Goal: Task Accomplishment & Management: Complete application form

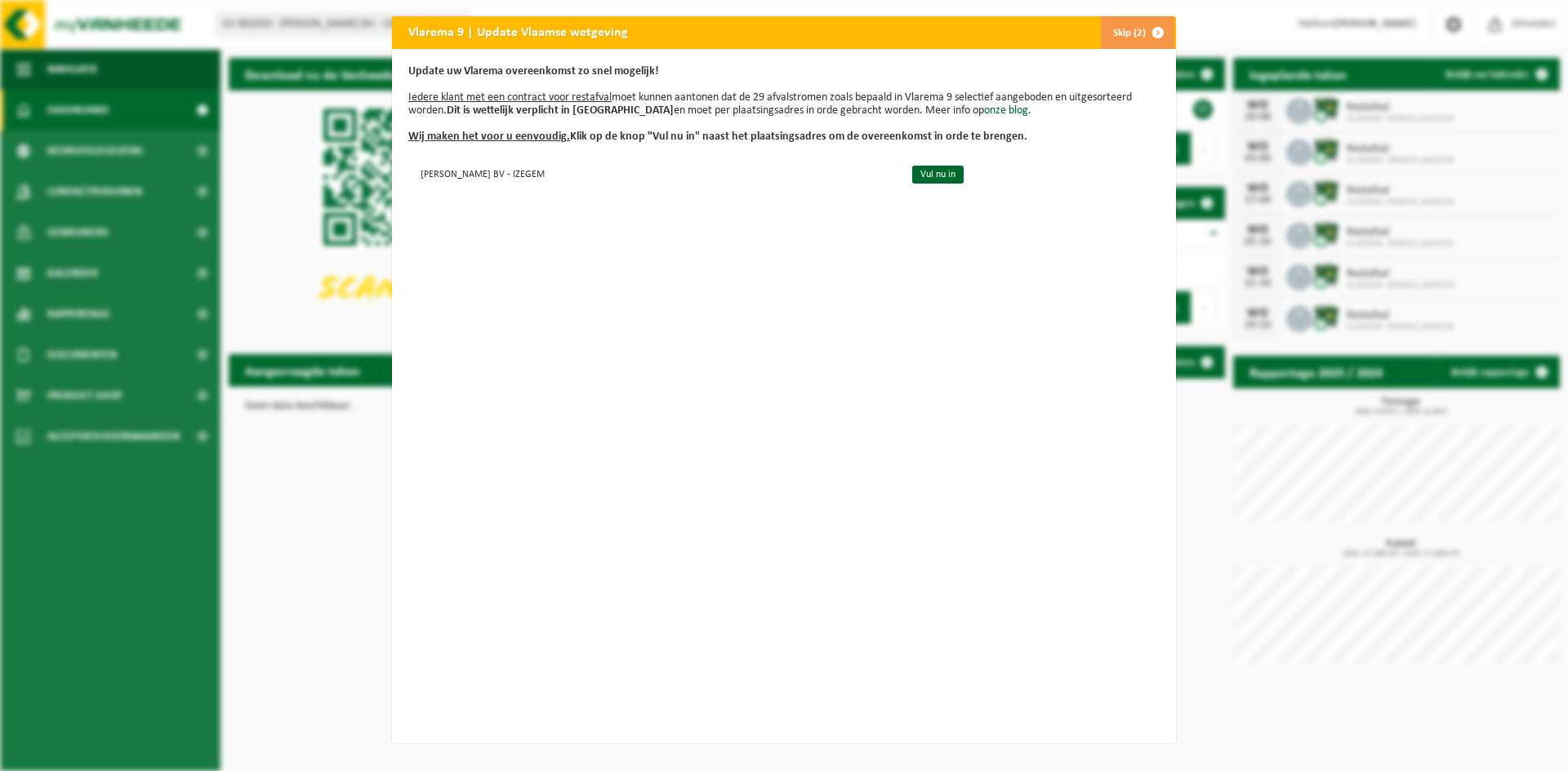
click at [1124, 29] on button "Skip (2)" at bounding box center [1137, 32] width 75 height 33
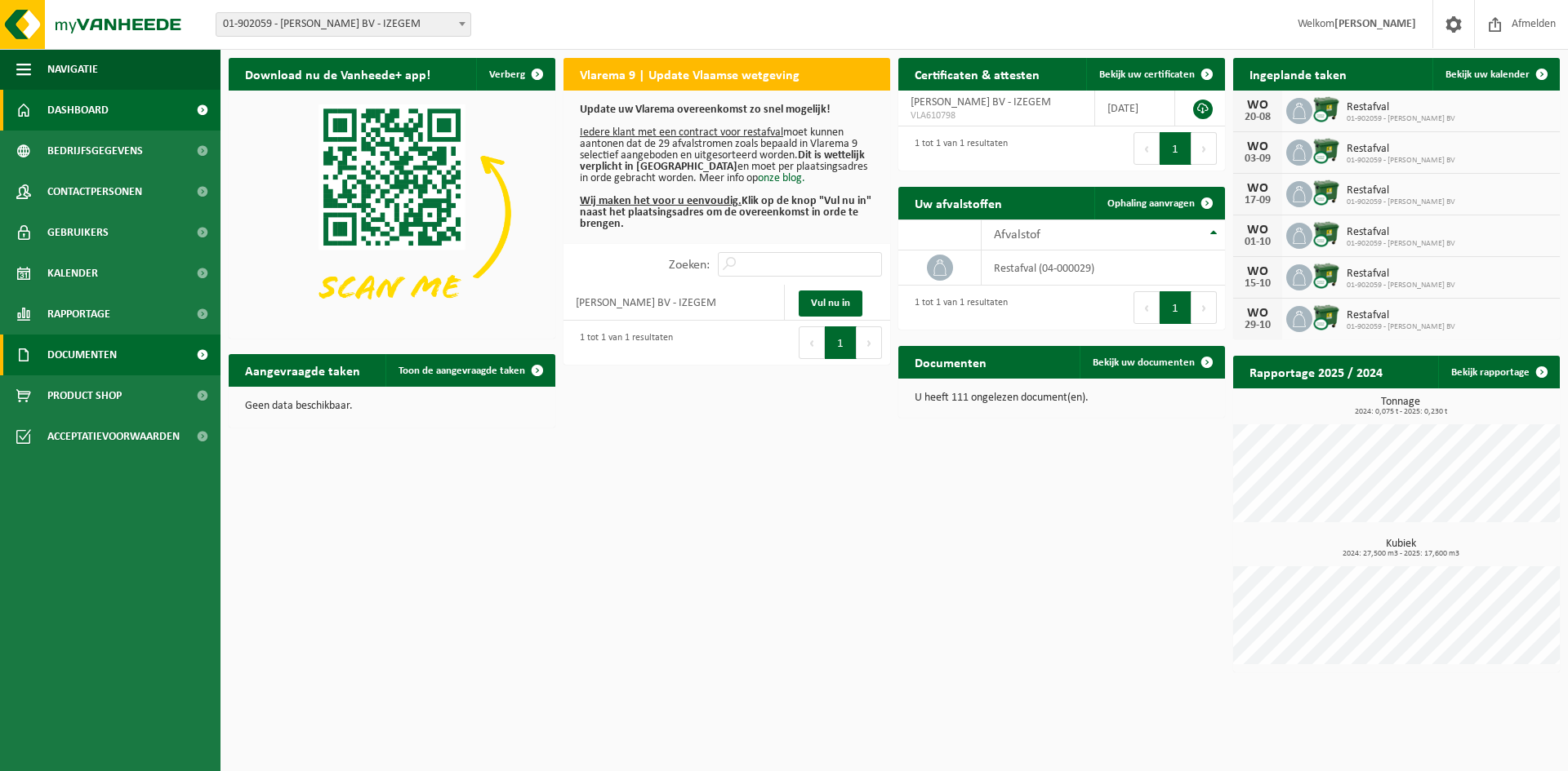
click at [212, 356] on span at bounding box center [202, 355] width 37 height 41
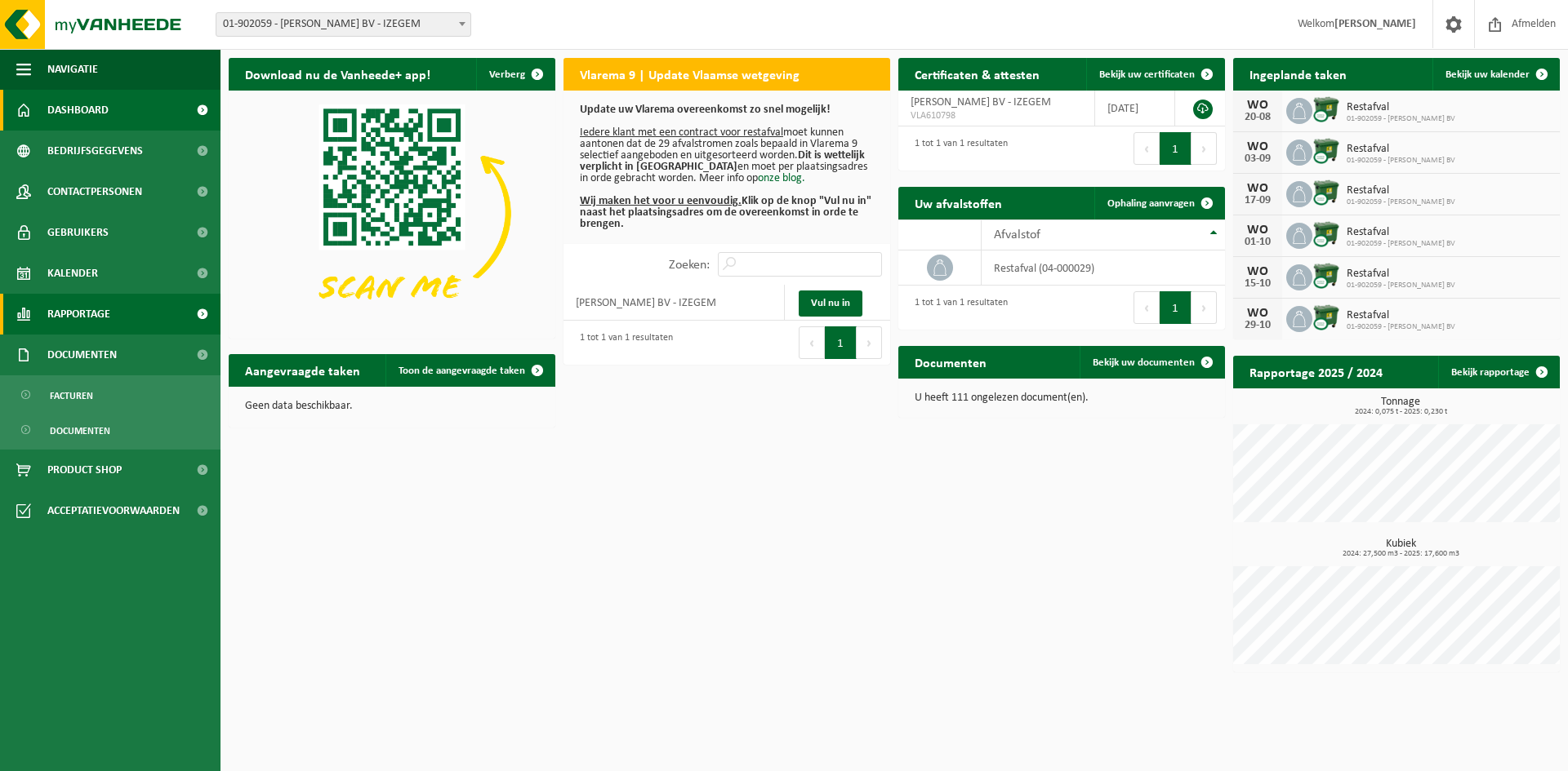
click at [201, 313] on span at bounding box center [202, 314] width 37 height 41
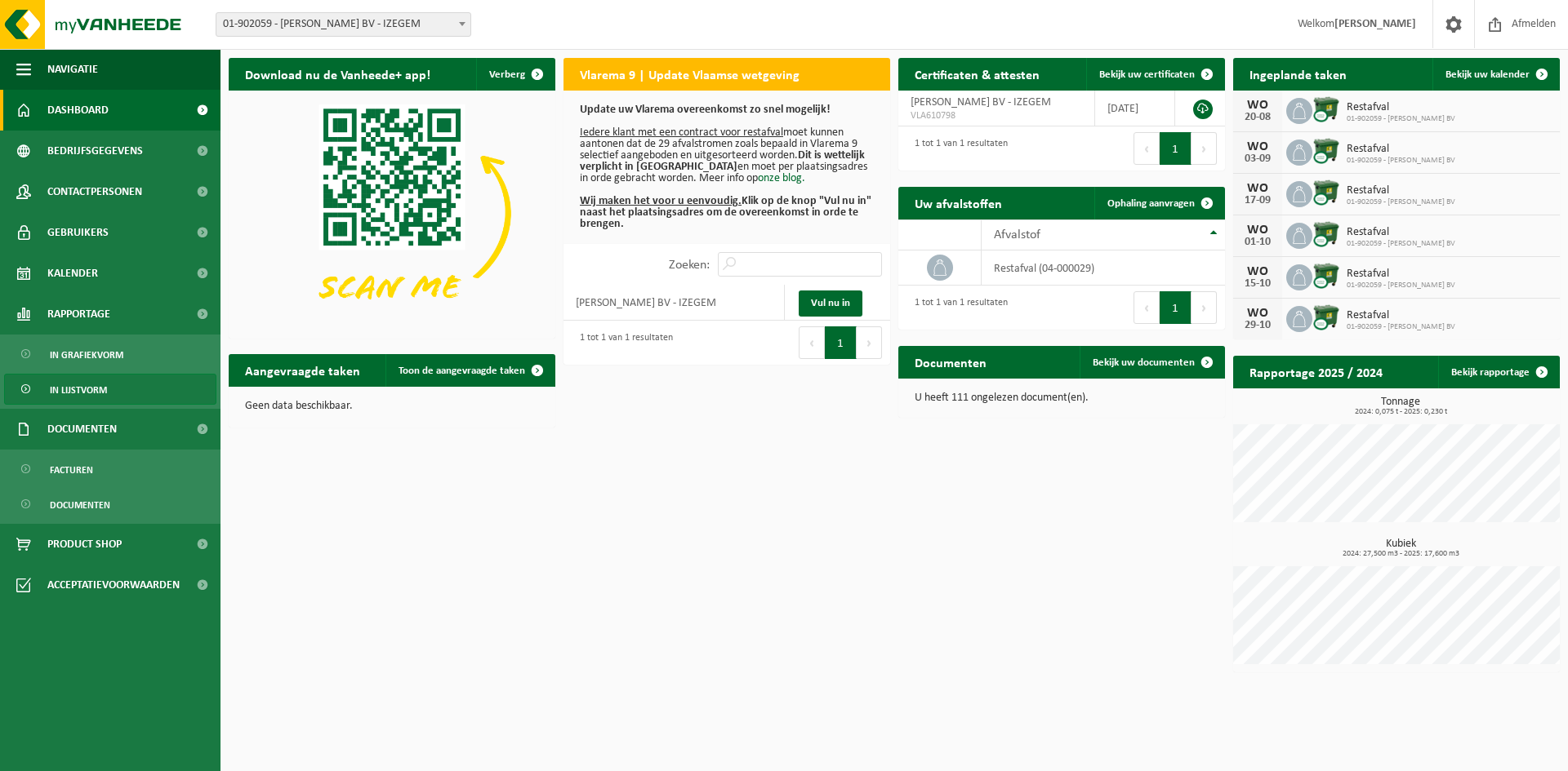
click at [91, 399] on span "In lijstvorm" at bounding box center [78, 390] width 57 height 31
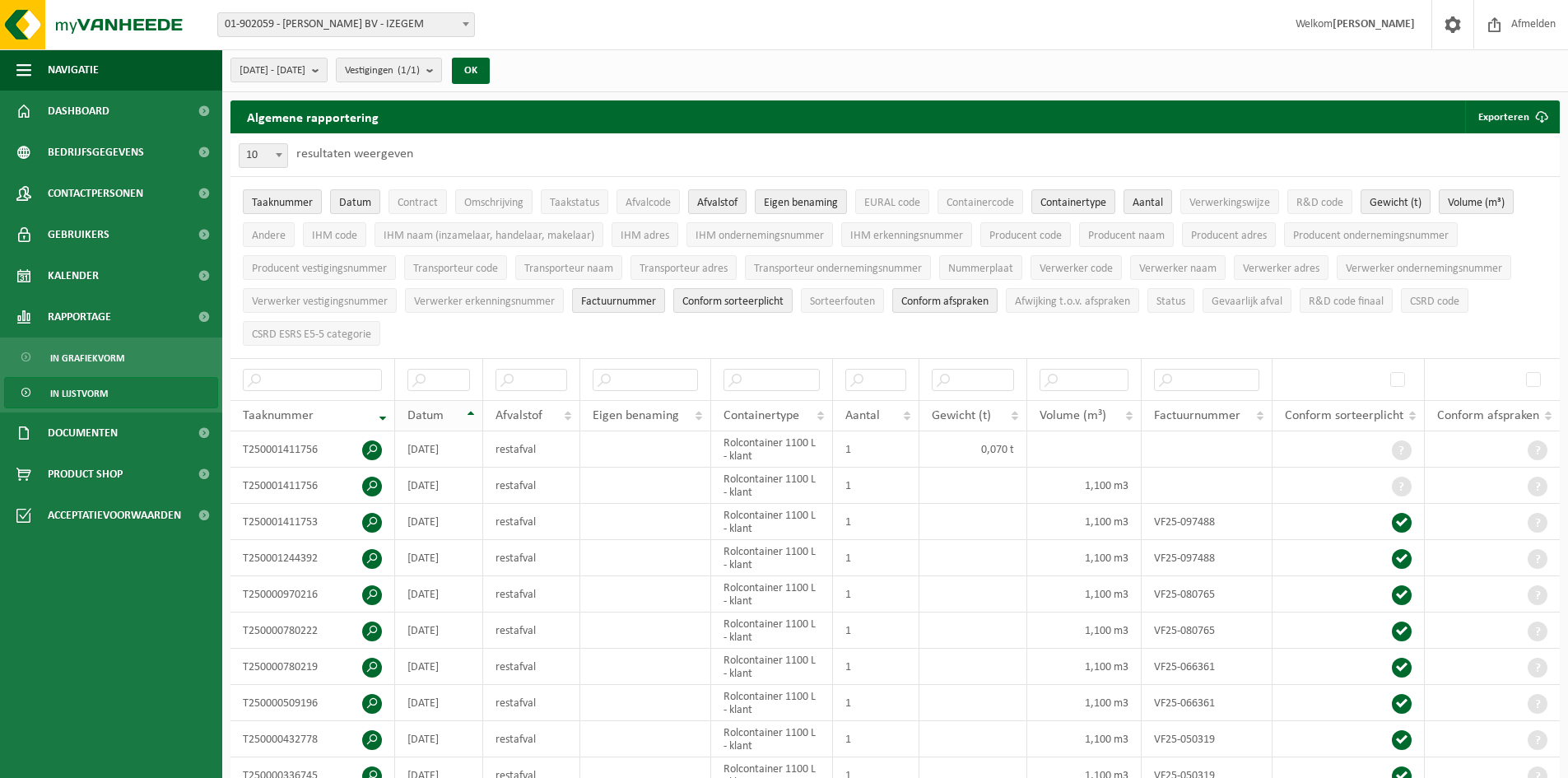
click at [471, 410] on th "Datum" at bounding box center [439, 416] width 88 height 31
click at [452, 643] on td "2025-06-11" at bounding box center [439, 631] width 88 height 36
click at [370, 627] on span at bounding box center [371, 631] width 19 height 19
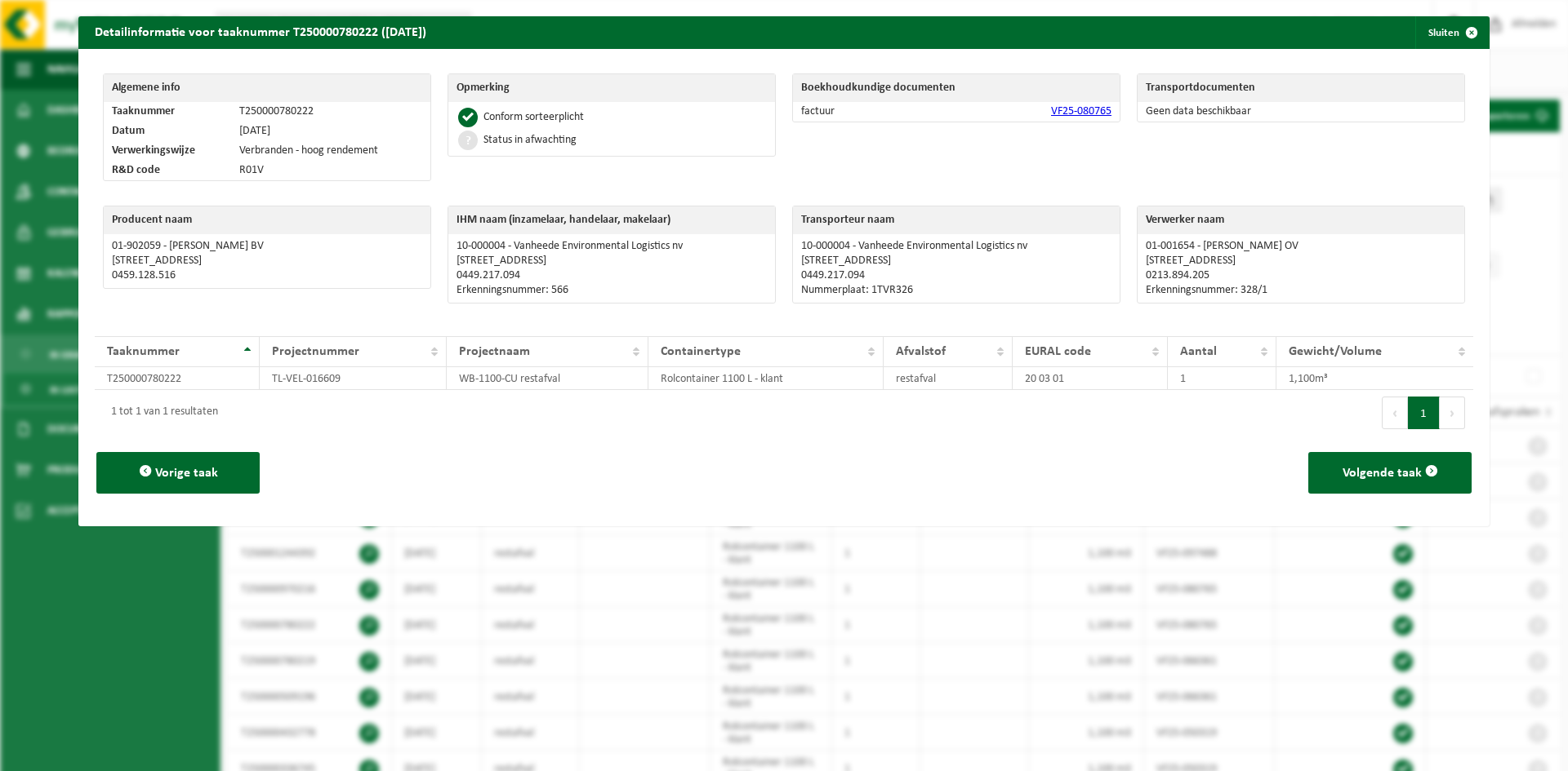
click at [1068, 116] on link "VF25-080765" at bounding box center [1081, 111] width 60 height 13
click at [1456, 32] on span "button" at bounding box center [1471, 32] width 33 height 33
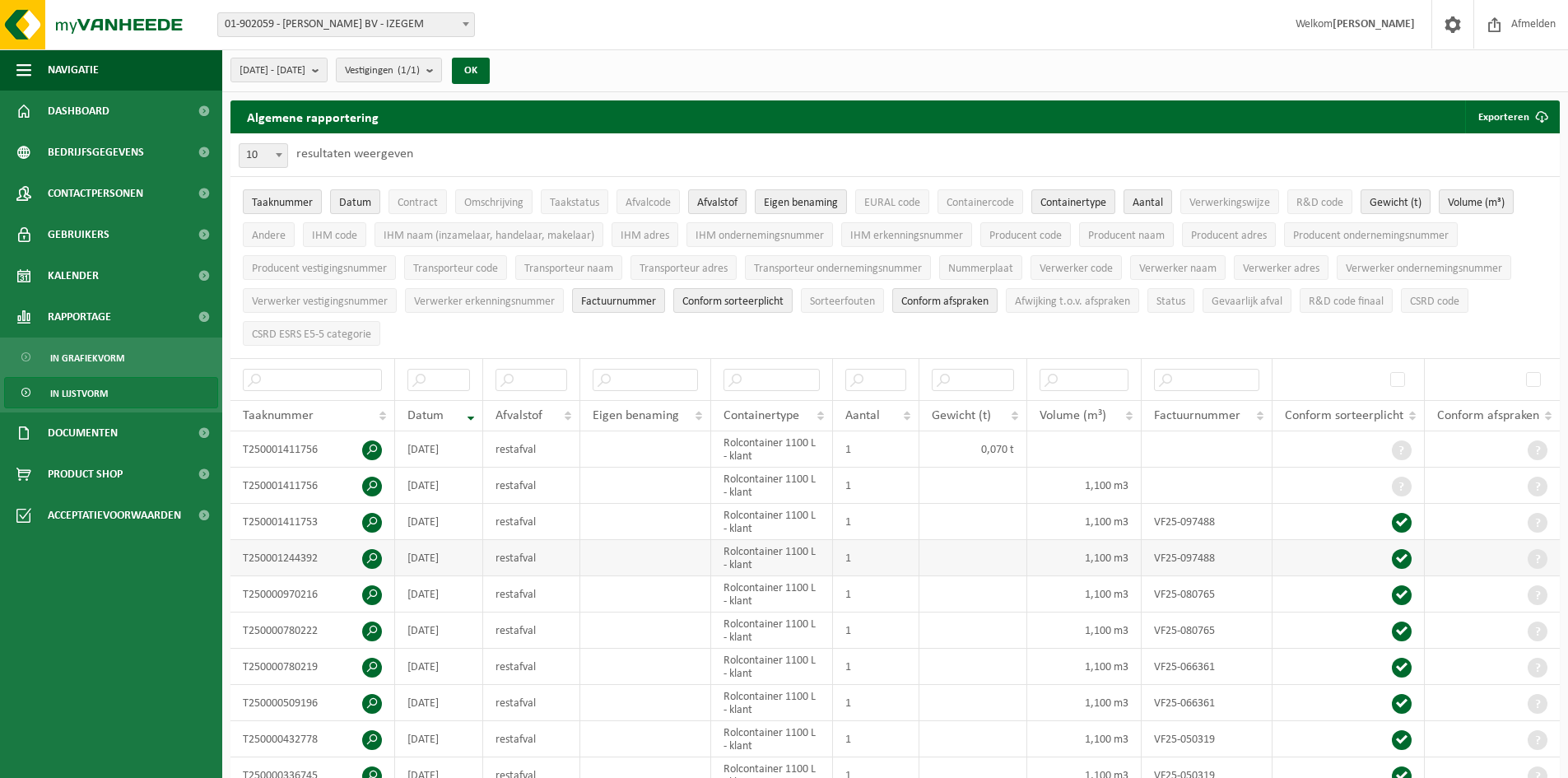
click at [377, 553] on span at bounding box center [371, 559] width 19 height 19
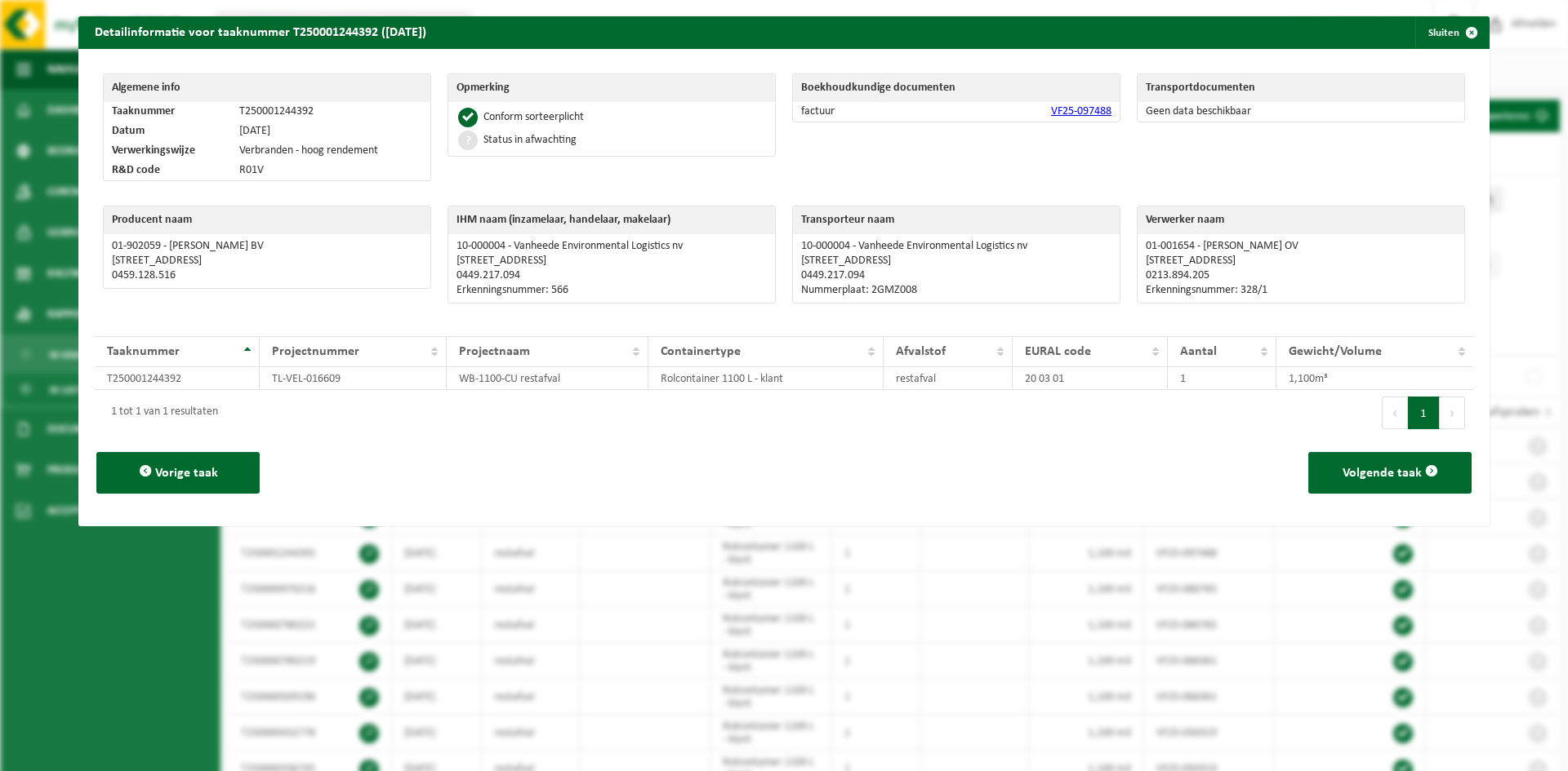
click at [1082, 109] on link "VF25-097488" at bounding box center [1081, 111] width 60 height 13
click at [1461, 190] on div "Transportdocumenten Geen data beschikbaar" at bounding box center [1300, 132] width 345 height 133
click at [1460, 28] on span "button" at bounding box center [1471, 32] width 33 height 33
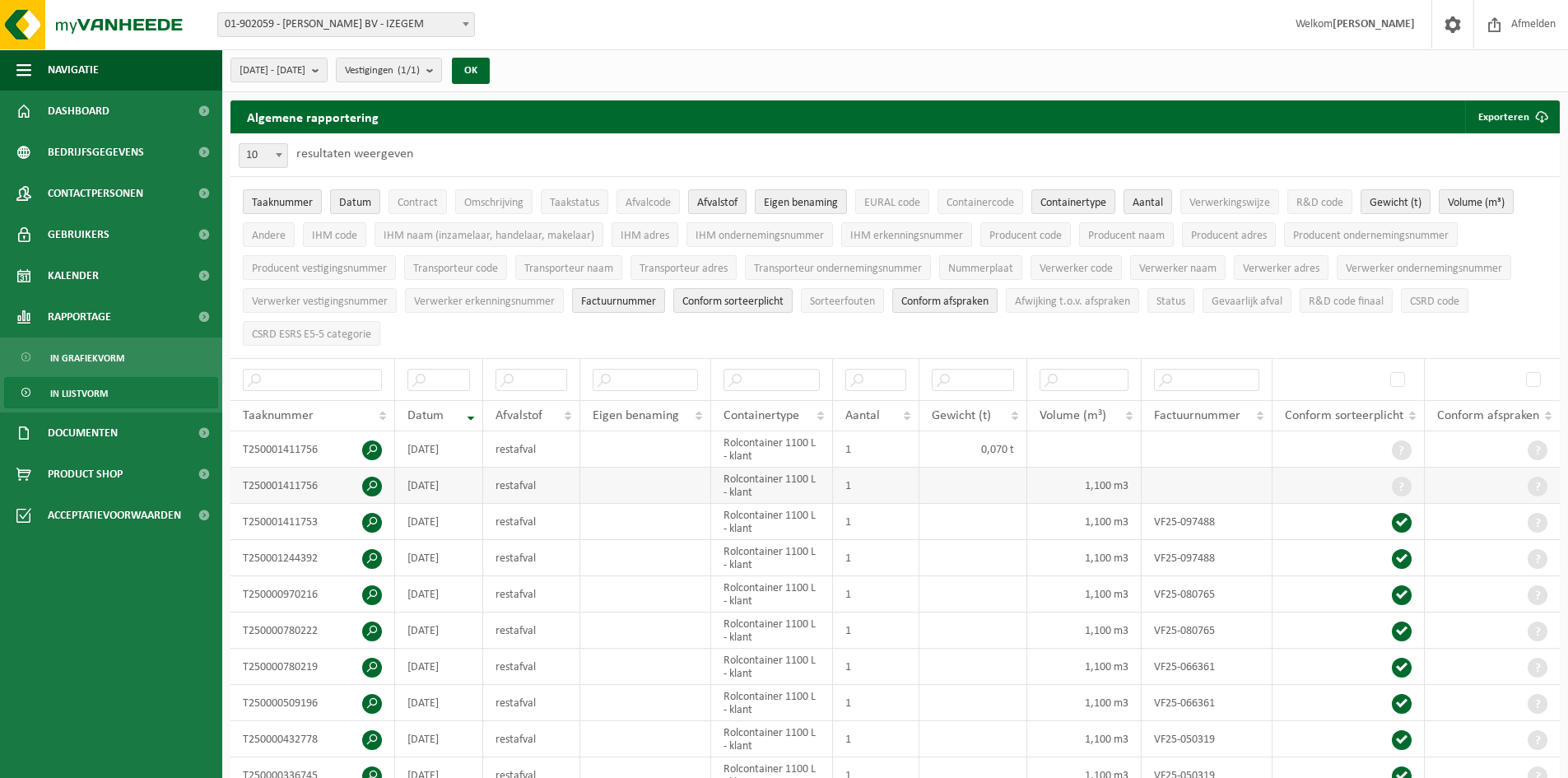
click at [377, 483] on span at bounding box center [371, 486] width 19 height 19
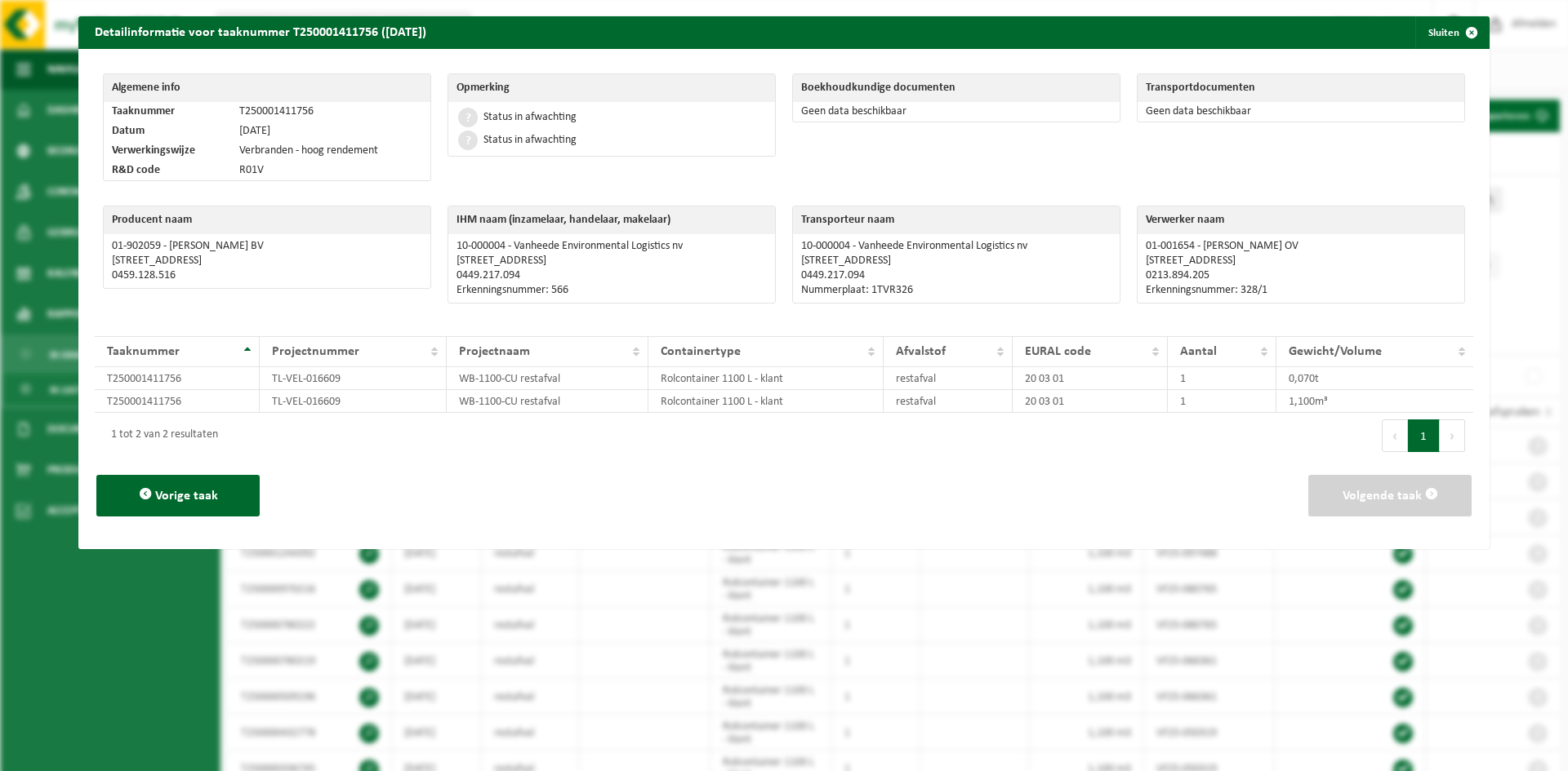
click at [945, 116] on td "Geen data beschikbaar" at bounding box center [956, 112] width 327 height 19
click at [1456, 33] on span "button" at bounding box center [1471, 32] width 33 height 33
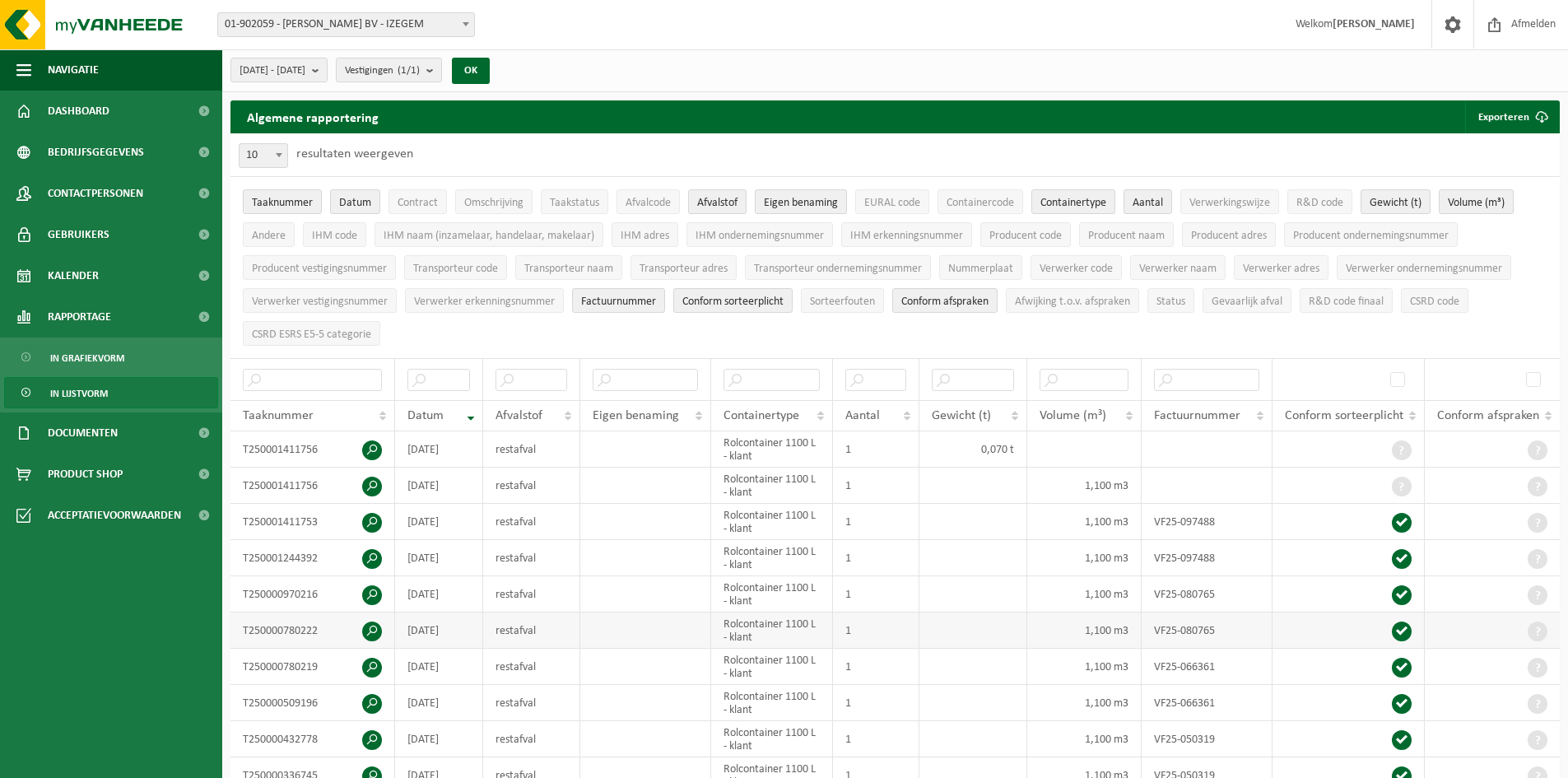
click at [378, 628] on span at bounding box center [371, 631] width 19 height 19
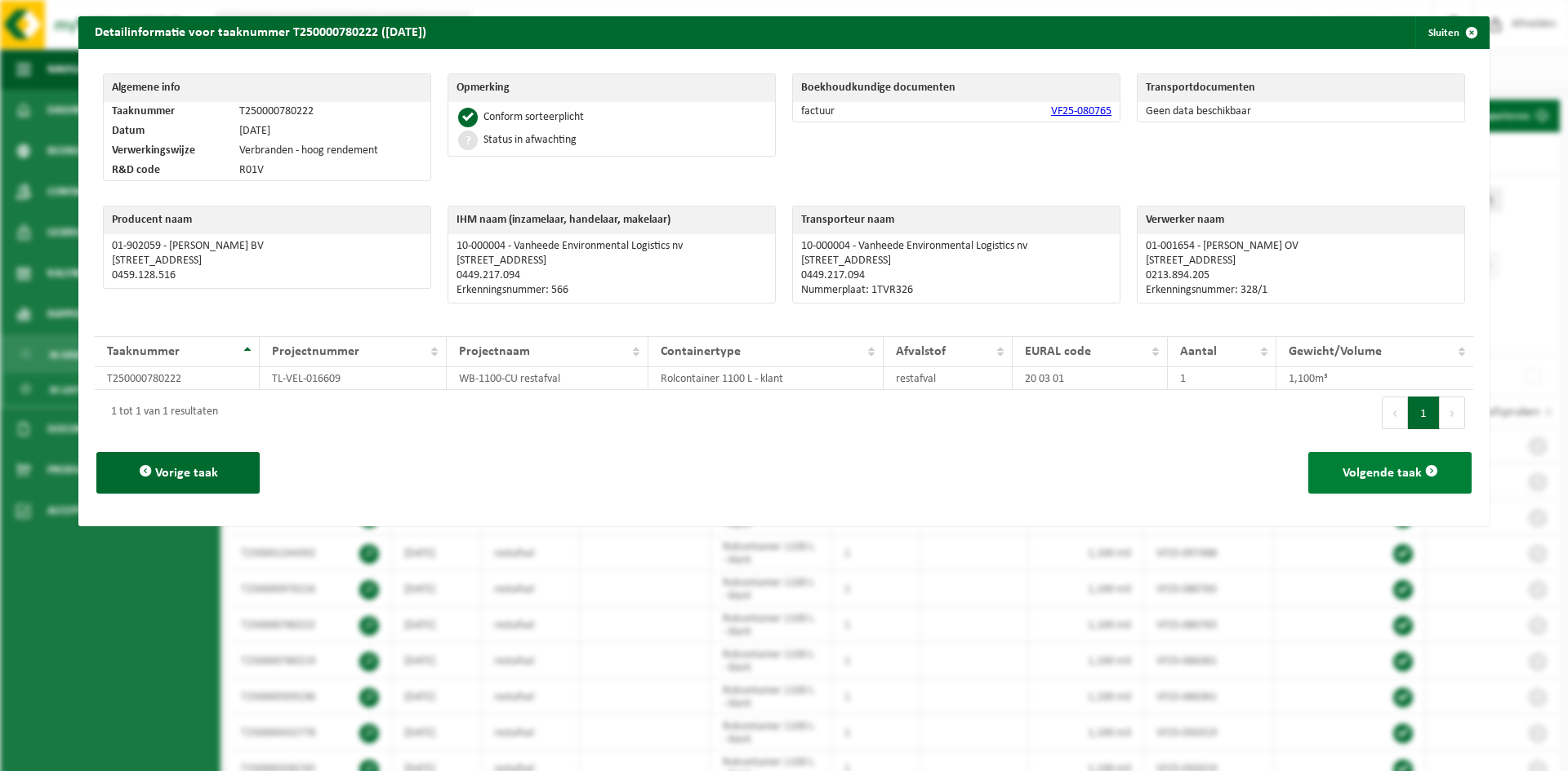
click at [1342, 475] on span "Volgende taak" at bounding box center [1382, 473] width 79 height 13
click at [118, 464] on button "Vorige taak" at bounding box center [178, 473] width 164 height 42
click at [1398, 481] on button "Volgende taak" at bounding box center [1389, 473] width 164 height 42
click at [1464, 28] on span "button" at bounding box center [1471, 32] width 33 height 33
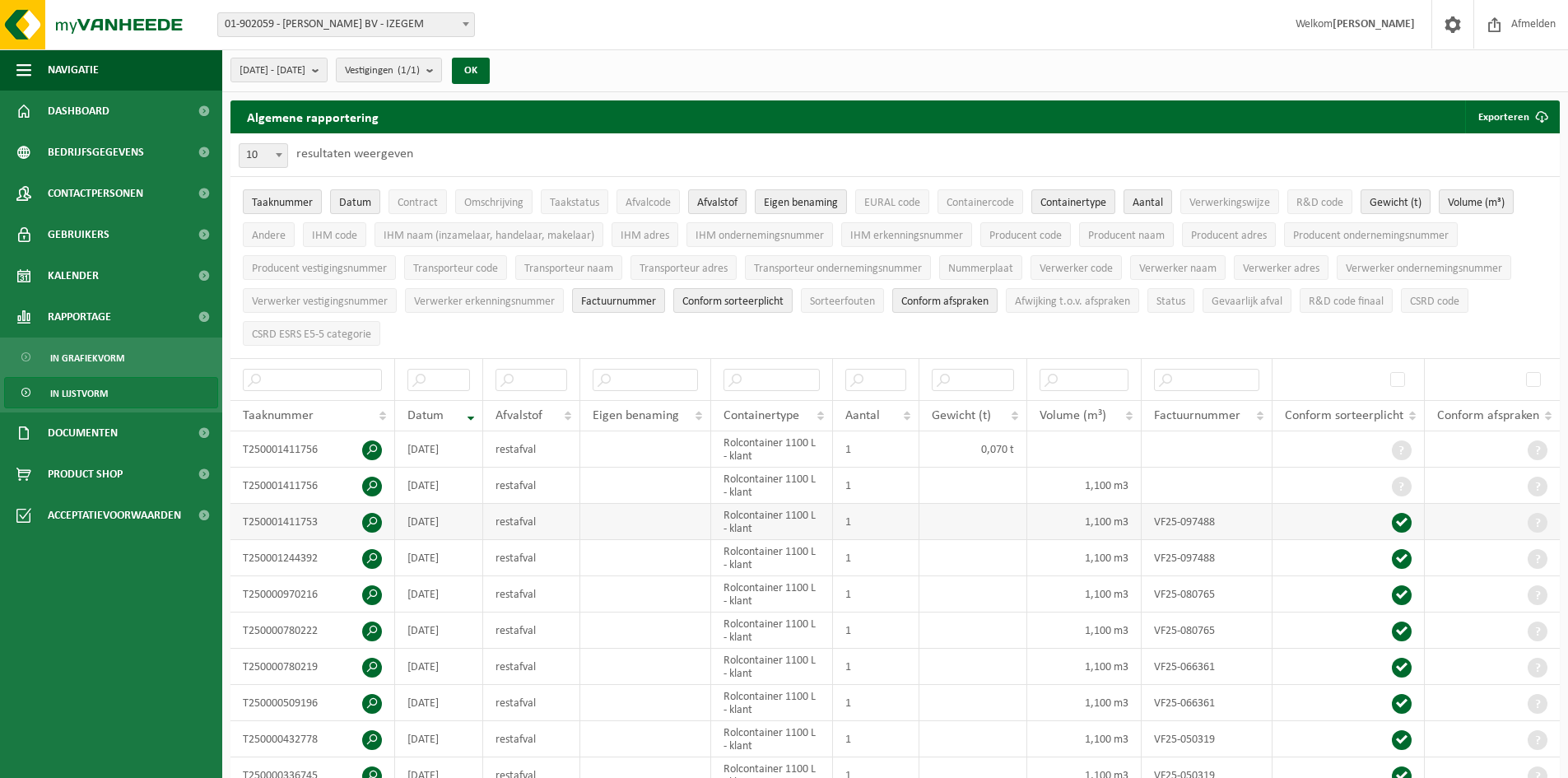
click at [376, 520] on span at bounding box center [371, 522] width 19 height 19
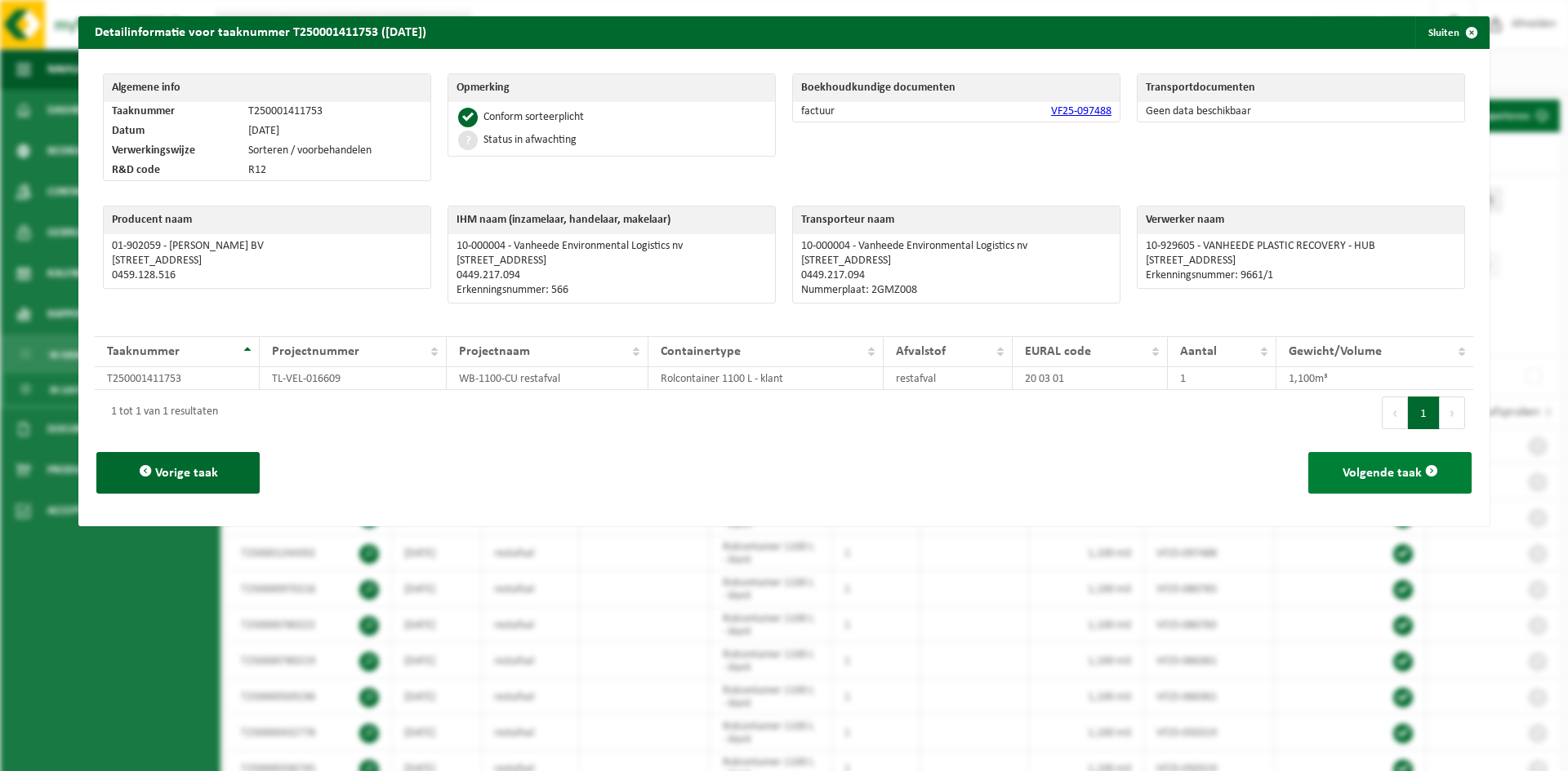
click at [1345, 481] on button "Volgende taak" at bounding box center [1389, 473] width 164 height 42
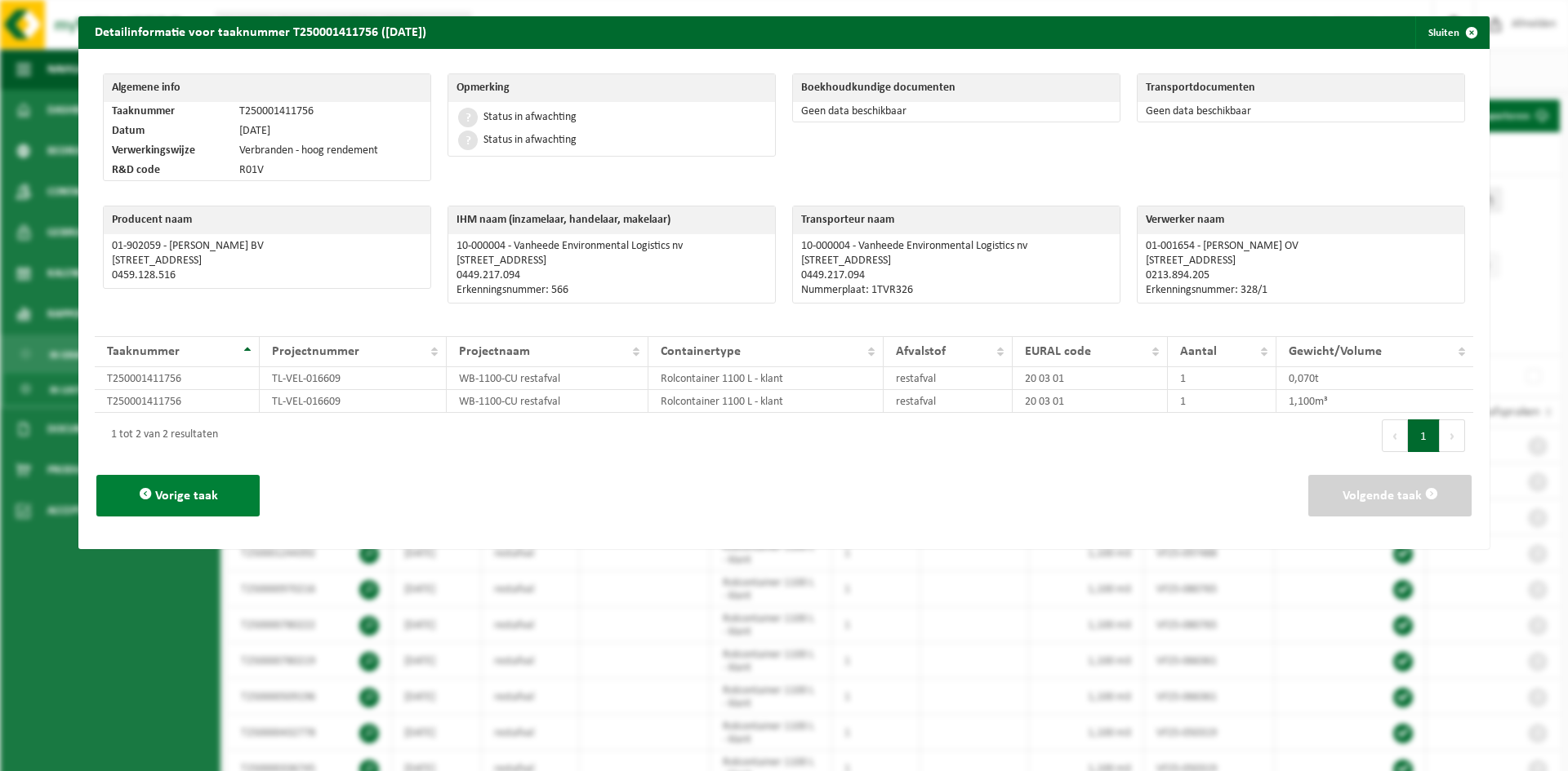
click at [212, 499] on span "Vorige taak" at bounding box center [186, 497] width 63 height 13
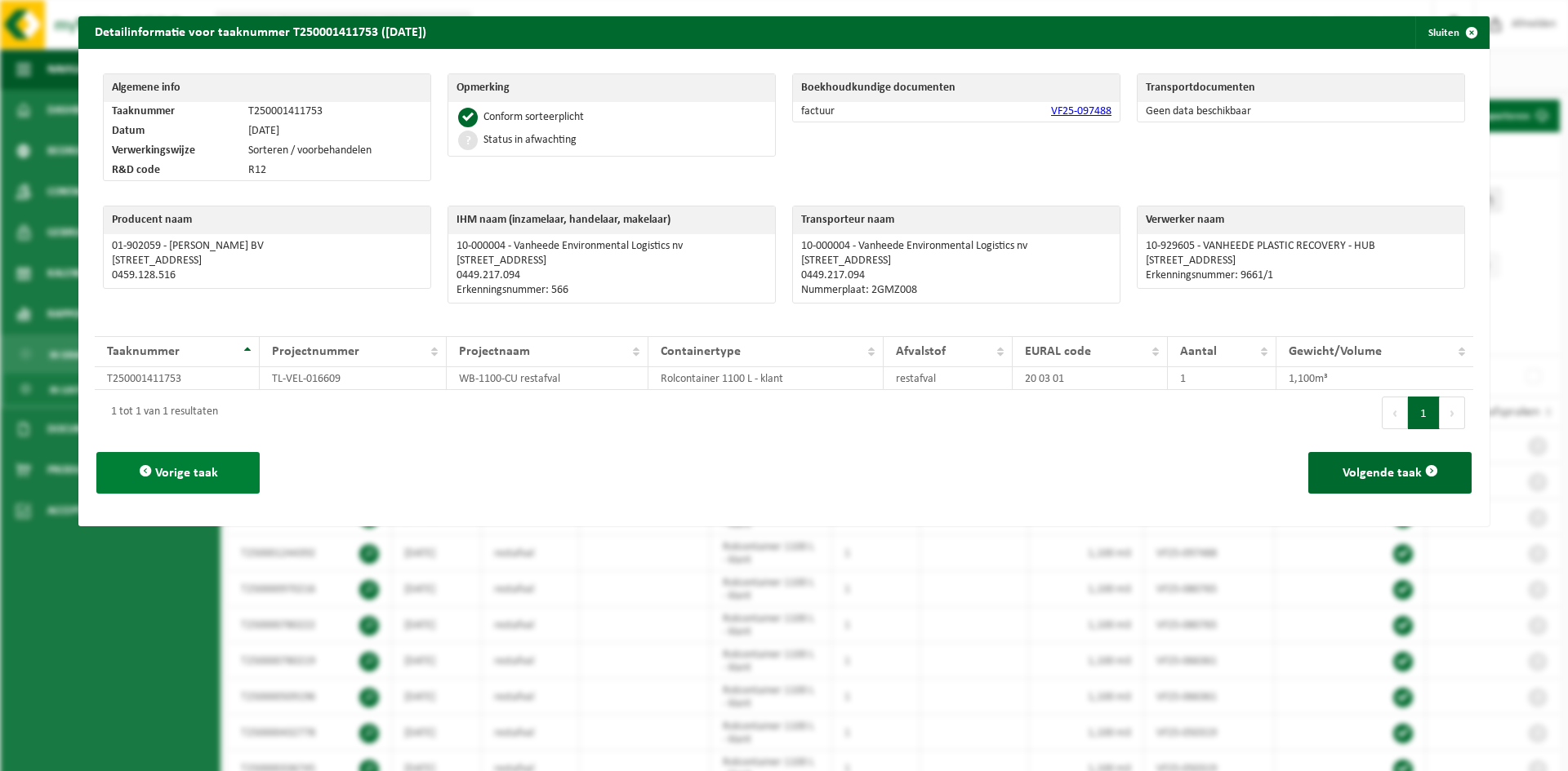
click at [221, 481] on button "Vorige taak" at bounding box center [178, 473] width 164 height 42
click at [1236, 263] on p "OOSTNIEUWKERKSESTEENWEG 121 , 8800 ROESELARE" at bounding box center [1301, 262] width 311 height 13
click at [1197, 242] on p "01-001654 - MIROM ROESELARE OV" at bounding box center [1301, 247] width 311 height 13
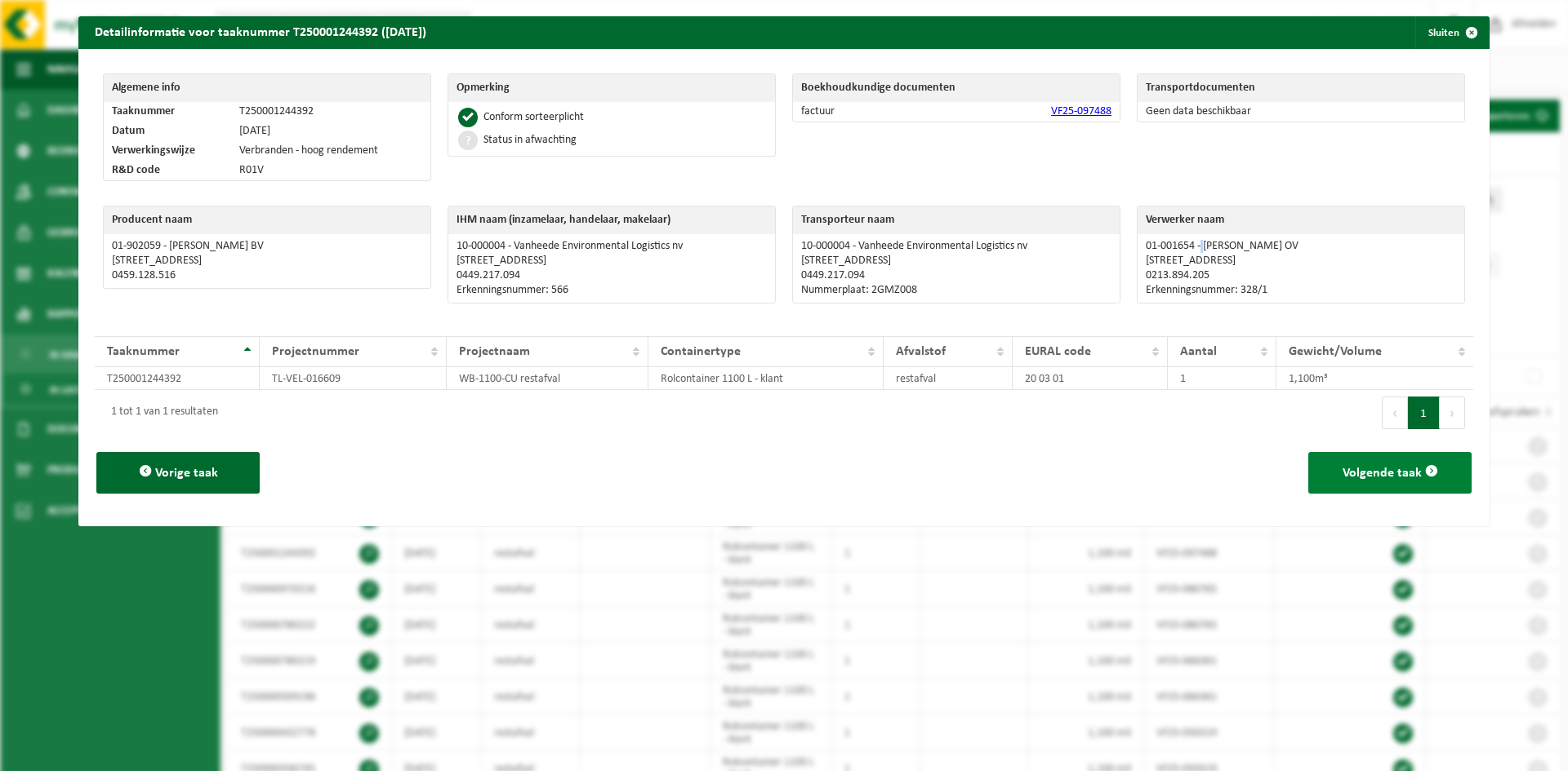
click at [1380, 473] on span "Volgende taak" at bounding box center [1382, 473] width 79 height 13
click at [1276, 255] on p "MOORSEELSESTEENWEG 22 , 8800 RUMBEKE" at bounding box center [1301, 262] width 311 height 13
click at [1239, 251] on p "10-929605 - VANHEEDE PLASTIC RECOVERY - HUB" at bounding box center [1301, 247] width 311 height 13
drag, startPoint x: 1195, startPoint y: 245, endPoint x: 1373, endPoint y: 248, distance: 178.0
click at [1373, 248] on p "10-929605 - VANHEEDE PLASTIC RECOVERY - HUB" at bounding box center [1301, 247] width 311 height 13
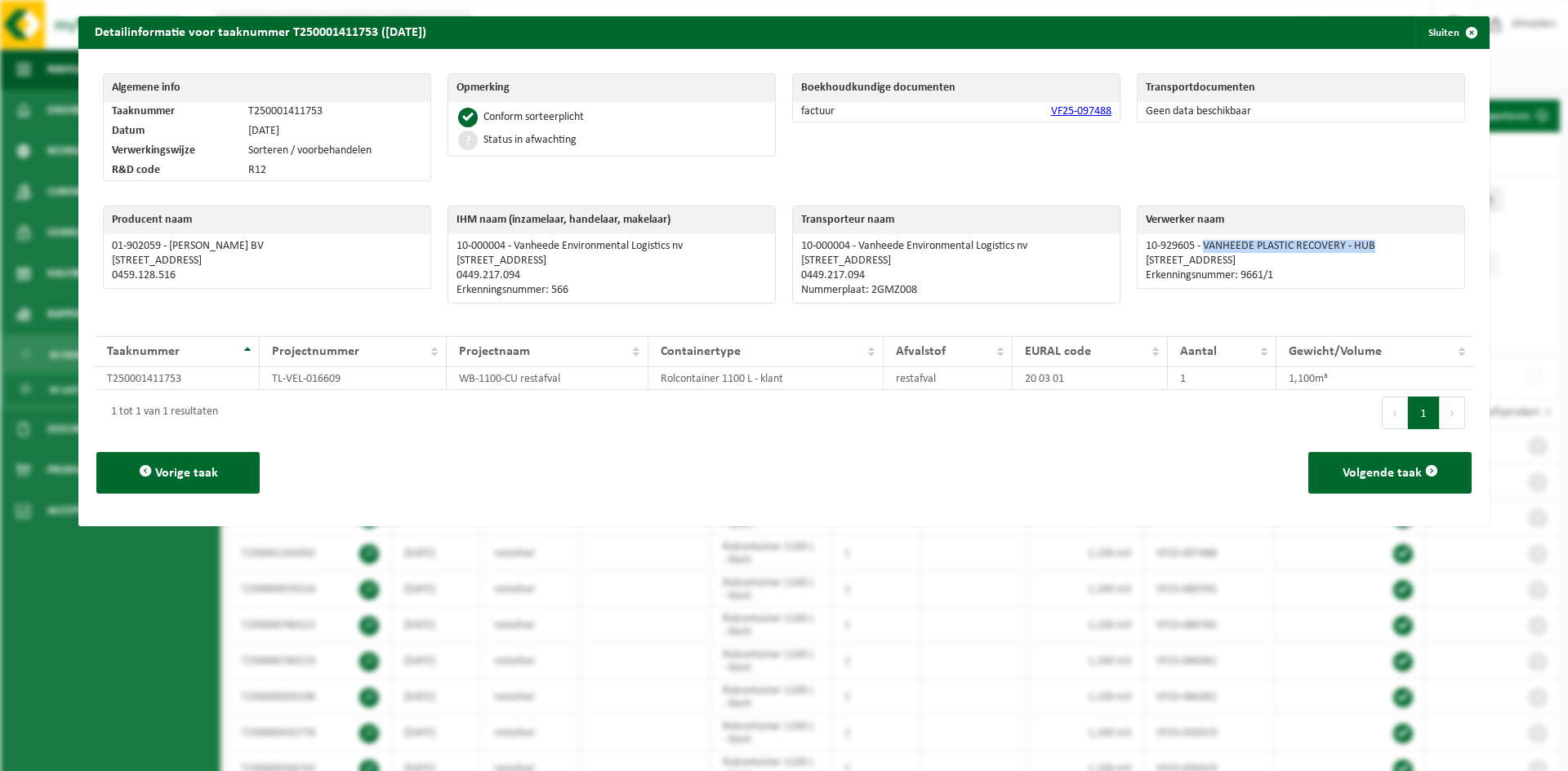
copy p "VANHEEDE PLASTIC RECOVERY - HUB"
click at [216, 466] on span "Vorige taak" at bounding box center [186, 473] width 63 height 13
click at [1342, 469] on span "Volgende taak" at bounding box center [1382, 473] width 79 height 13
click at [1353, 473] on span "Volgende taak" at bounding box center [1382, 473] width 79 height 13
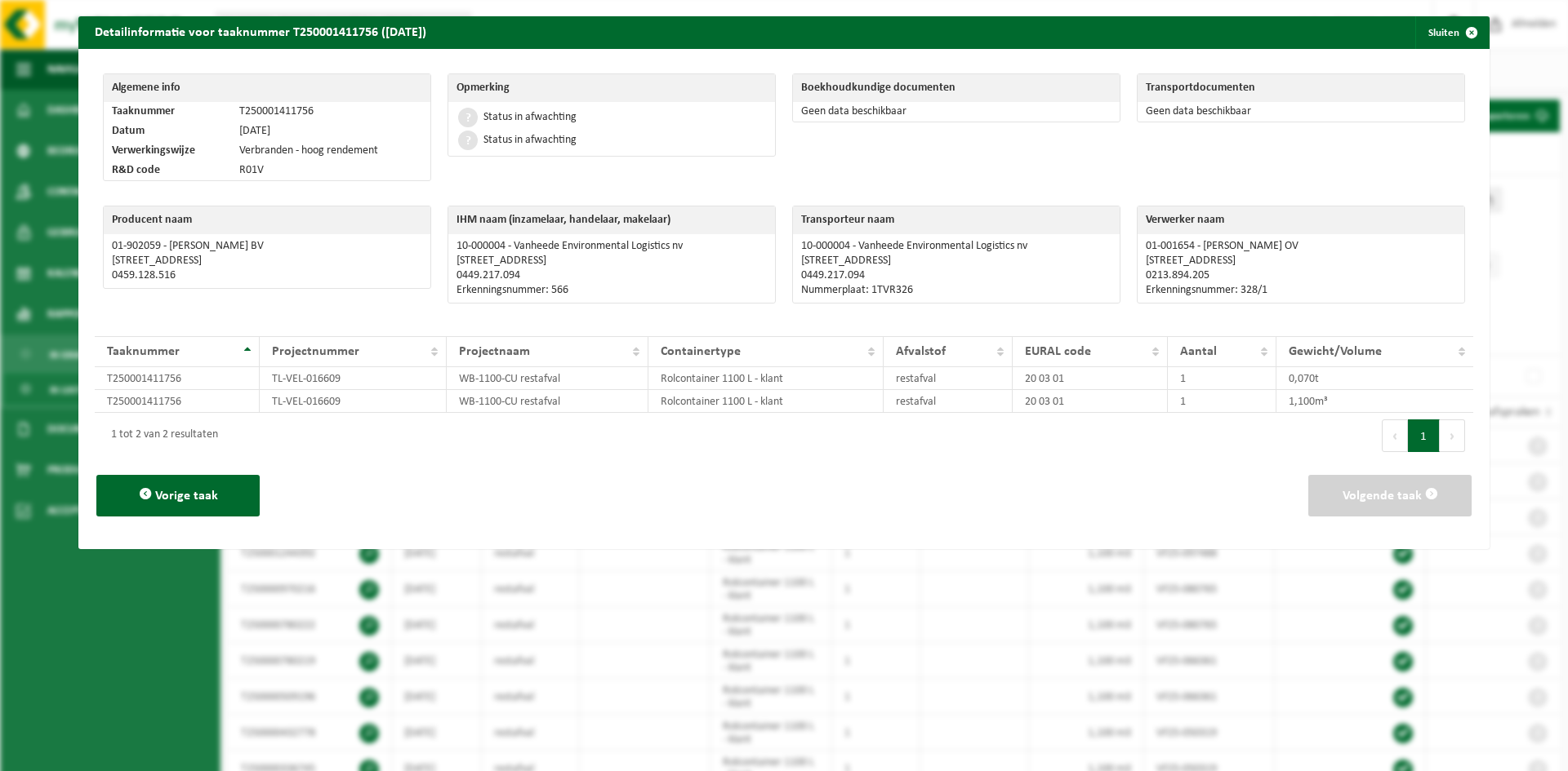
click at [1353, 473] on div "Vorige taak Volgende taak" at bounding box center [784, 496] width 1378 height 75
click at [1351, 501] on span "Volgende taak" at bounding box center [1382, 497] width 79 height 13
click at [1104, 483] on div "Vorige taak Volgende taak" at bounding box center [784, 496] width 1378 height 75
click at [1457, 34] on span "button" at bounding box center [1471, 32] width 33 height 33
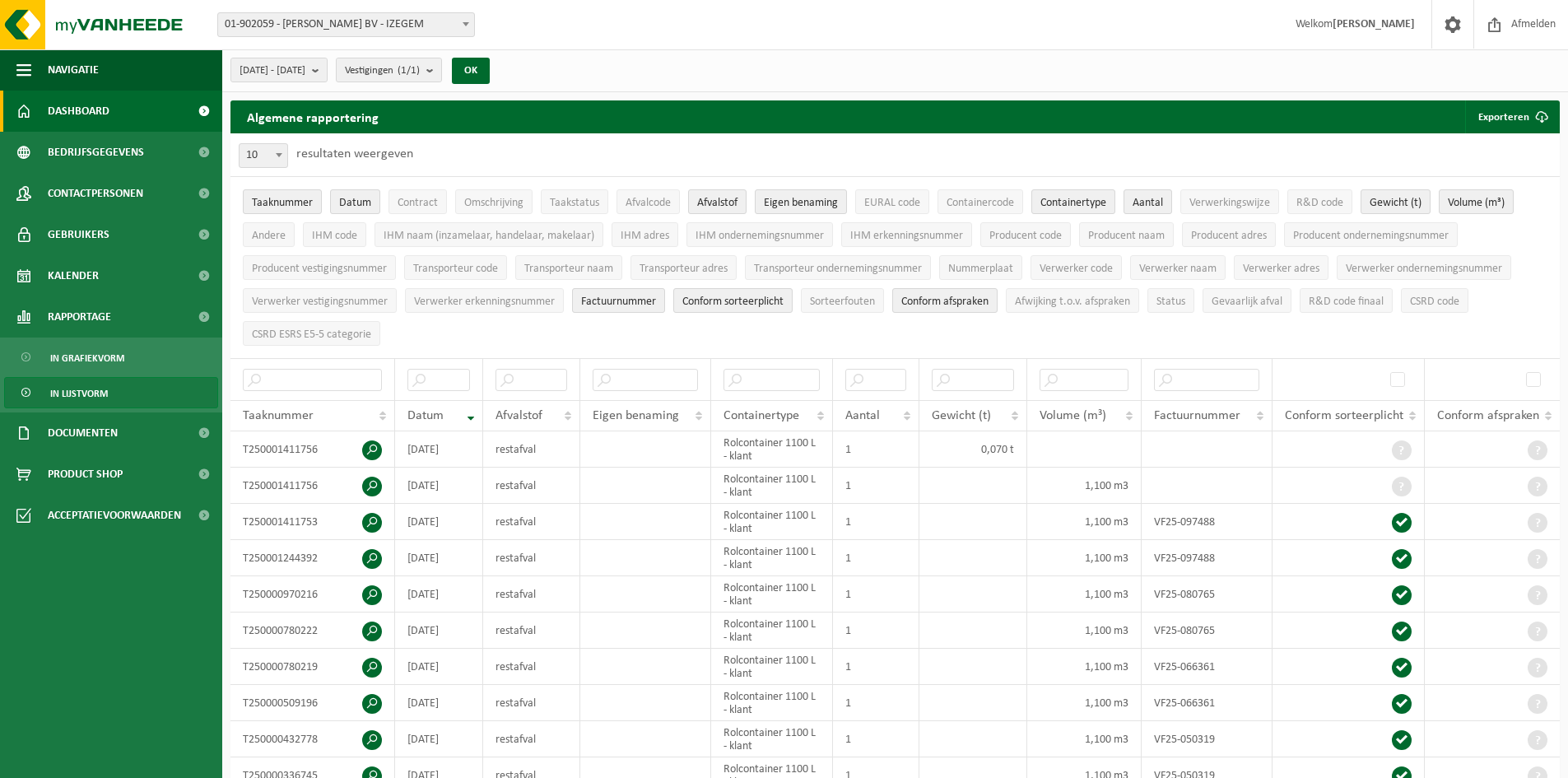
click at [98, 113] on span "Dashboard" at bounding box center [78, 111] width 62 height 41
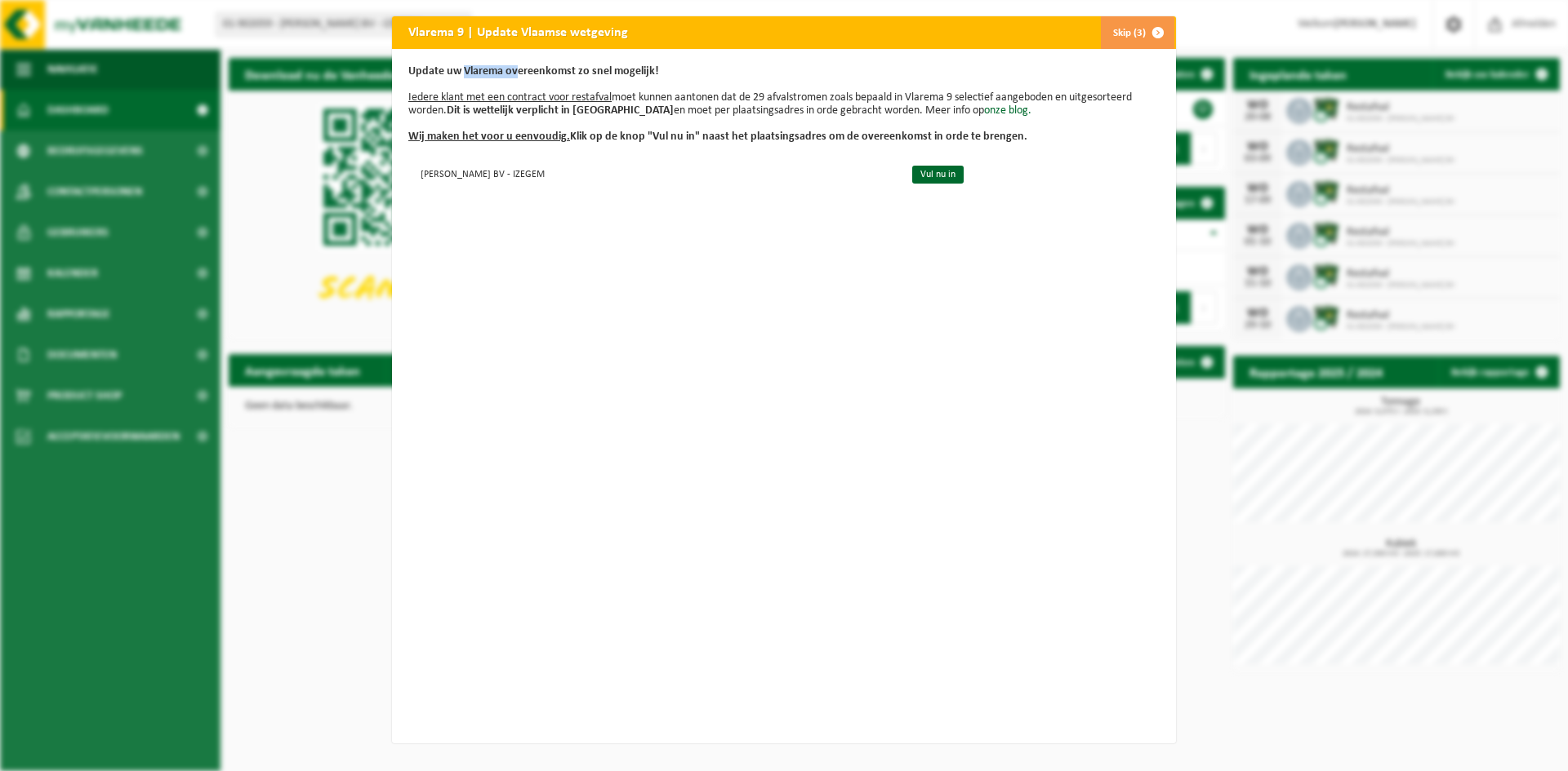
drag, startPoint x: 460, startPoint y: 66, endPoint x: 520, endPoint y: 76, distance: 60.8
click at [509, 75] on b "Update uw Vlarema overeenkomst zo snel mogelijk!" at bounding box center [533, 71] width 251 height 13
click at [537, 75] on b "Update uw Vlarema overeenkomst zo snel mogelijk!" at bounding box center [533, 71] width 251 height 13
click at [949, 178] on link "Vul nu in" at bounding box center [938, 174] width 51 height 18
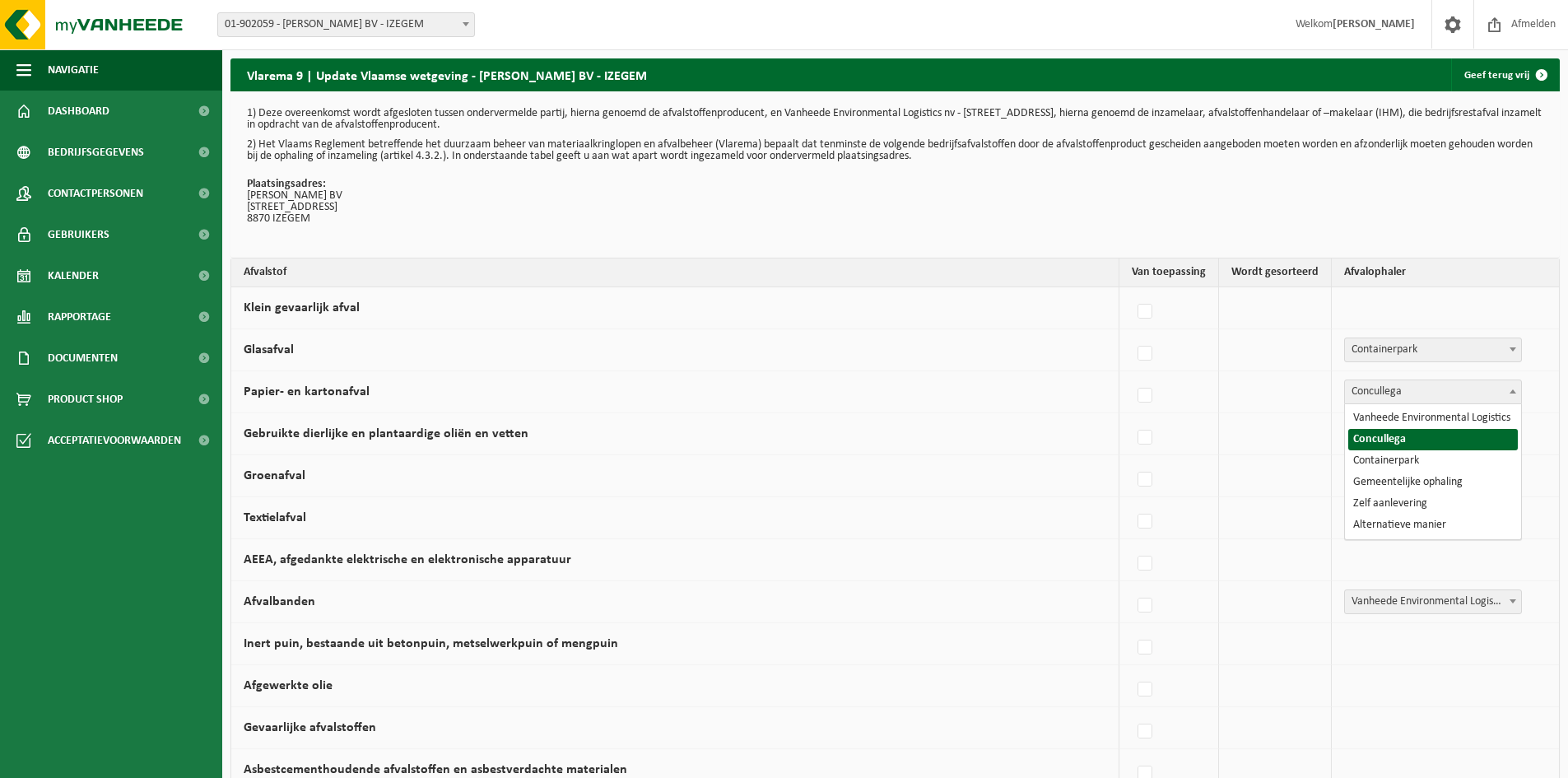
click at [1451, 395] on span "Concullega" at bounding box center [1433, 391] width 176 height 23
click at [1156, 311] on label at bounding box center [1146, 312] width 23 height 25
click at [1132, 291] on input "Klein gevaarlijk afval" at bounding box center [1131, 290] width 1 height 1
checkbox input "true"
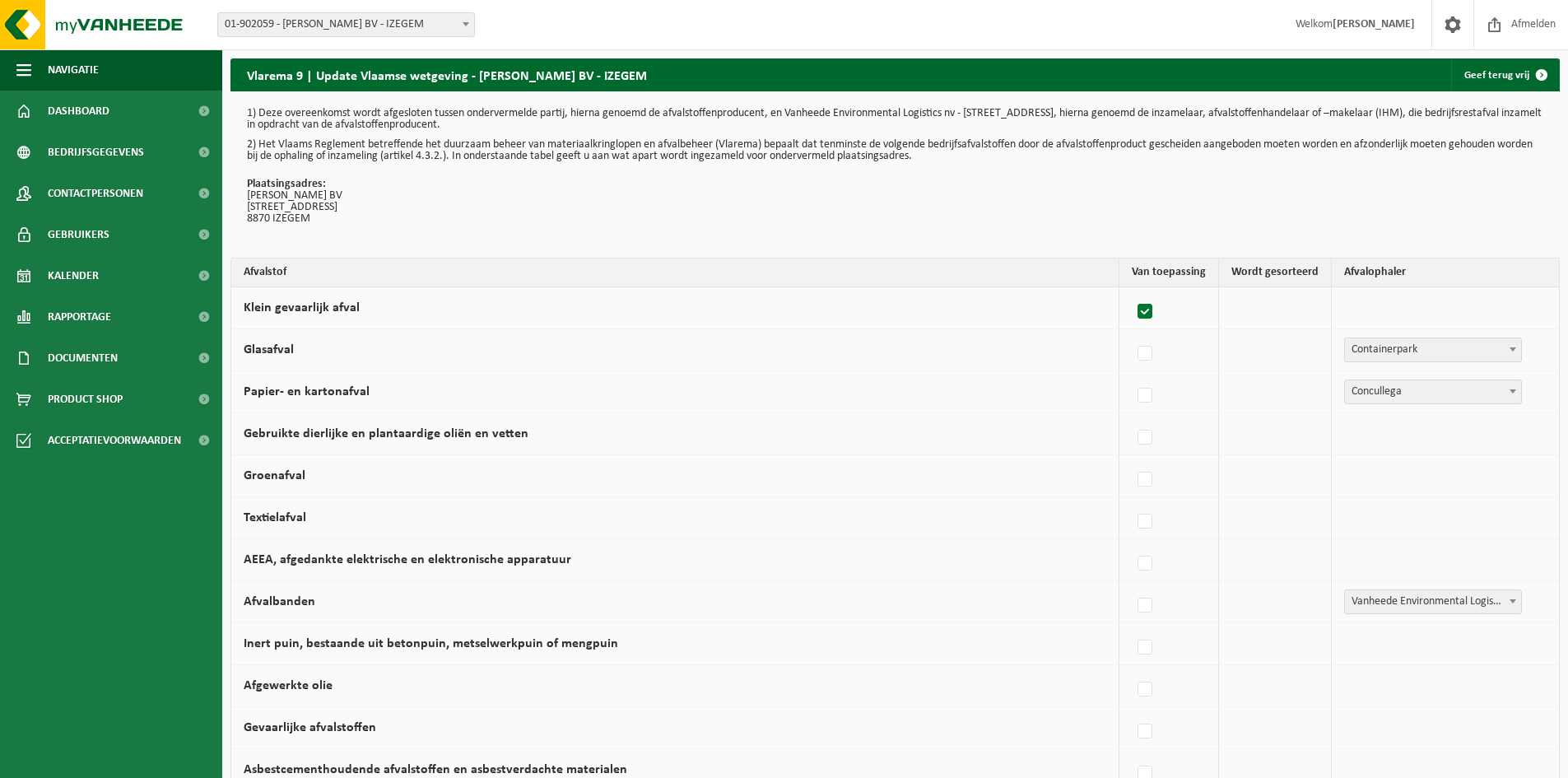
checkbox input "true"
click at [1151, 392] on label at bounding box center [1142, 395] width 23 height 25
click at [1128, 376] on input "Papier- en kartonafval" at bounding box center [1127, 375] width 1 height 1
checkbox input "true"
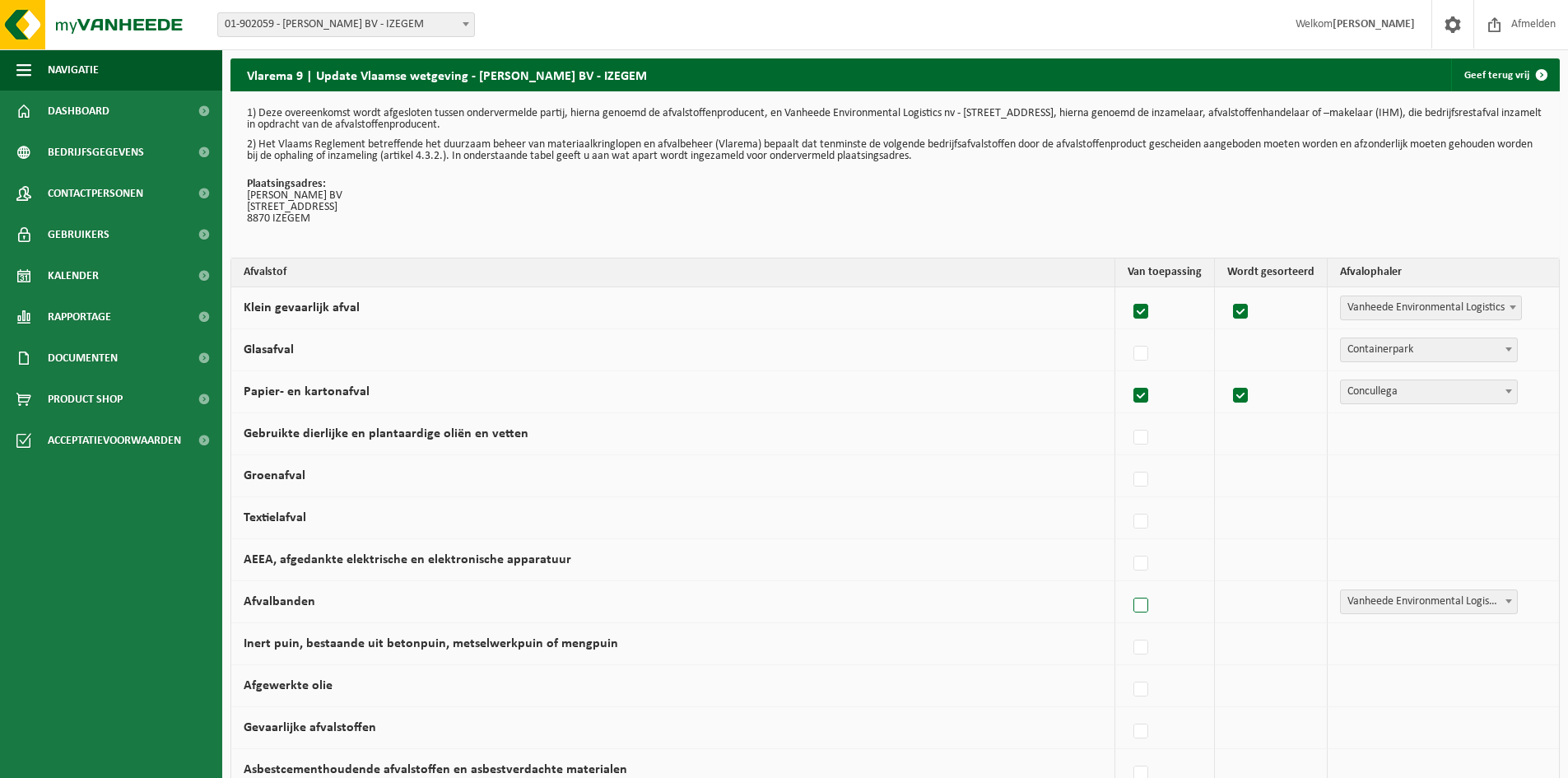
click at [1142, 602] on label at bounding box center [1142, 605] width 23 height 25
click at [1128, 586] on input "Afvalbanden" at bounding box center [1127, 585] width 1 height 1
checkbox input "true"
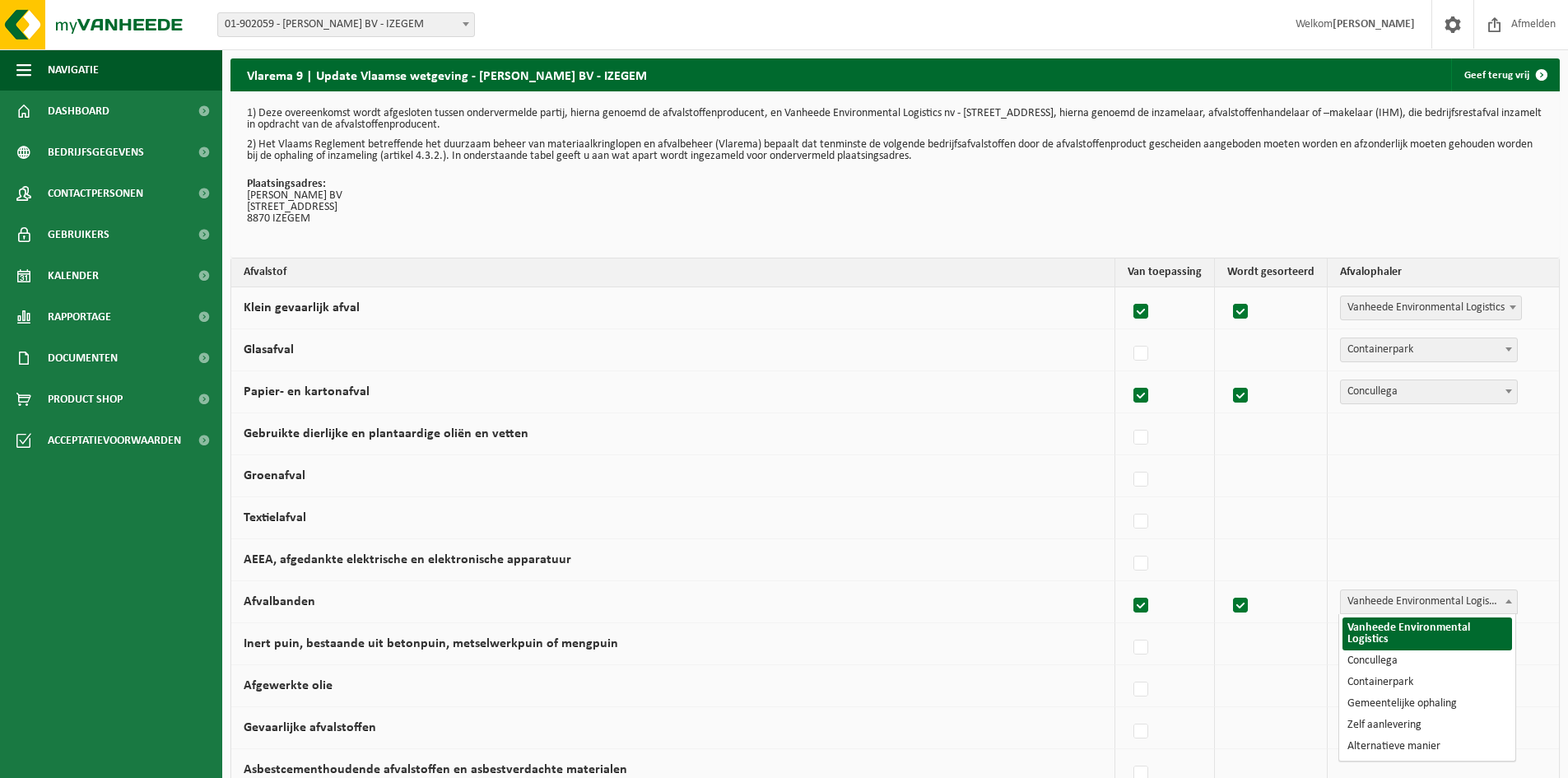
click at [1416, 605] on span "Vanheede Environmental Logistics" at bounding box center [1429, 602] width 176 height 23
select select "Concullega"
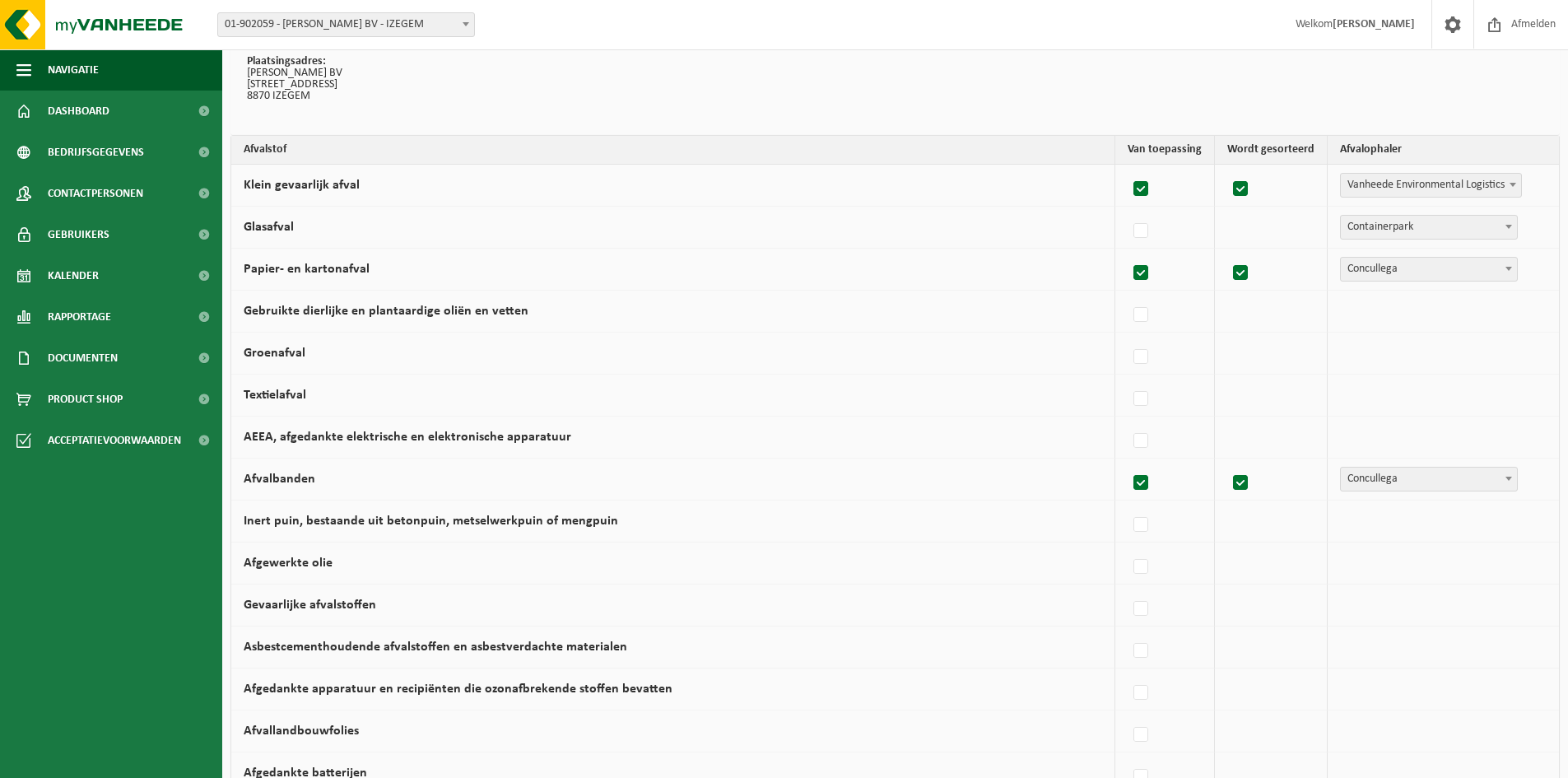
scroll to position [247, 0]
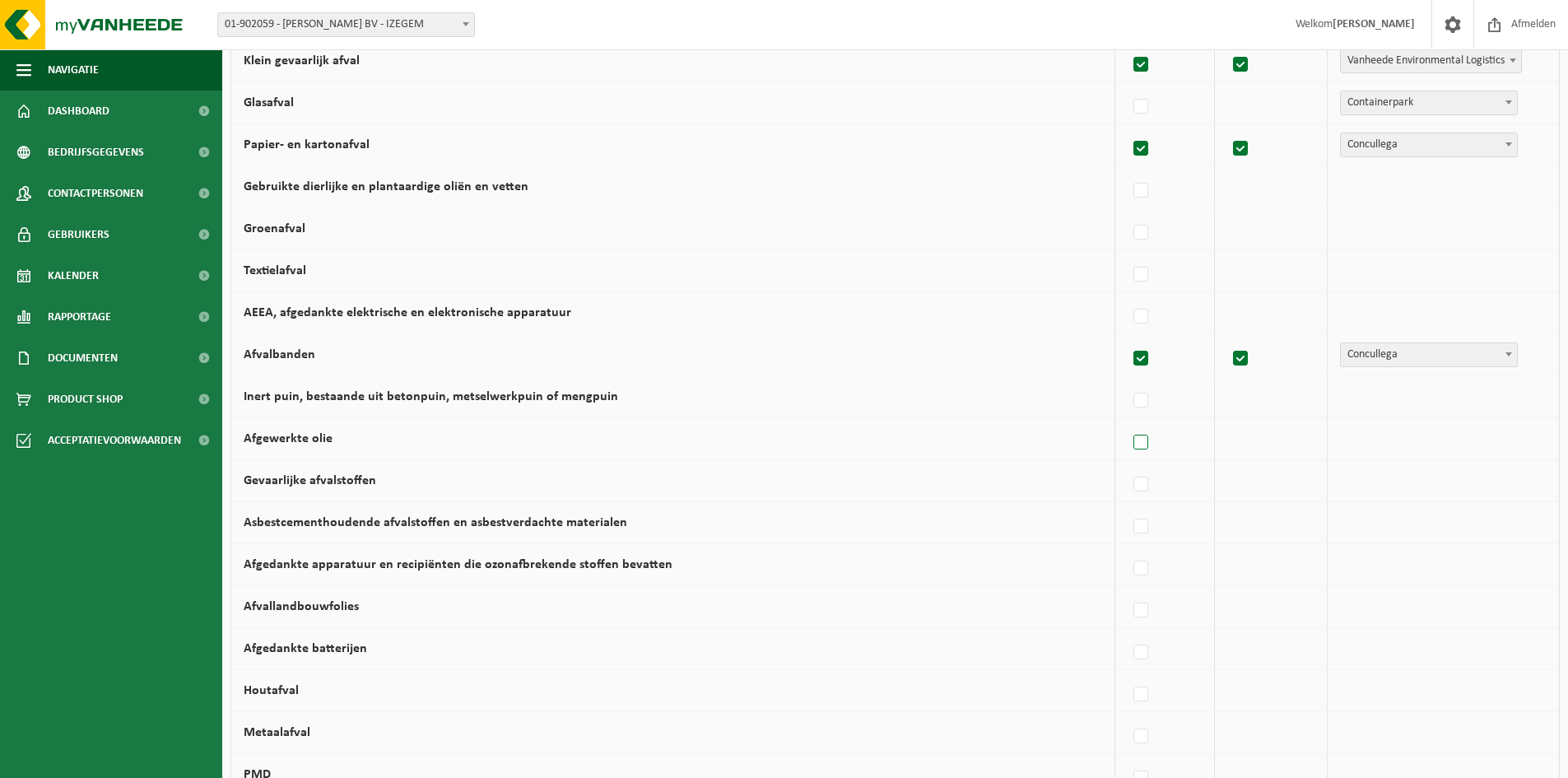
click at [1142, 440] on label at bounding box center [1142, 443] width 23 height 25
click at [1128, 422] on input "Afgewerkte olie" at bounding box center [1127, 422] width 1 height 1
checkbox input "true"
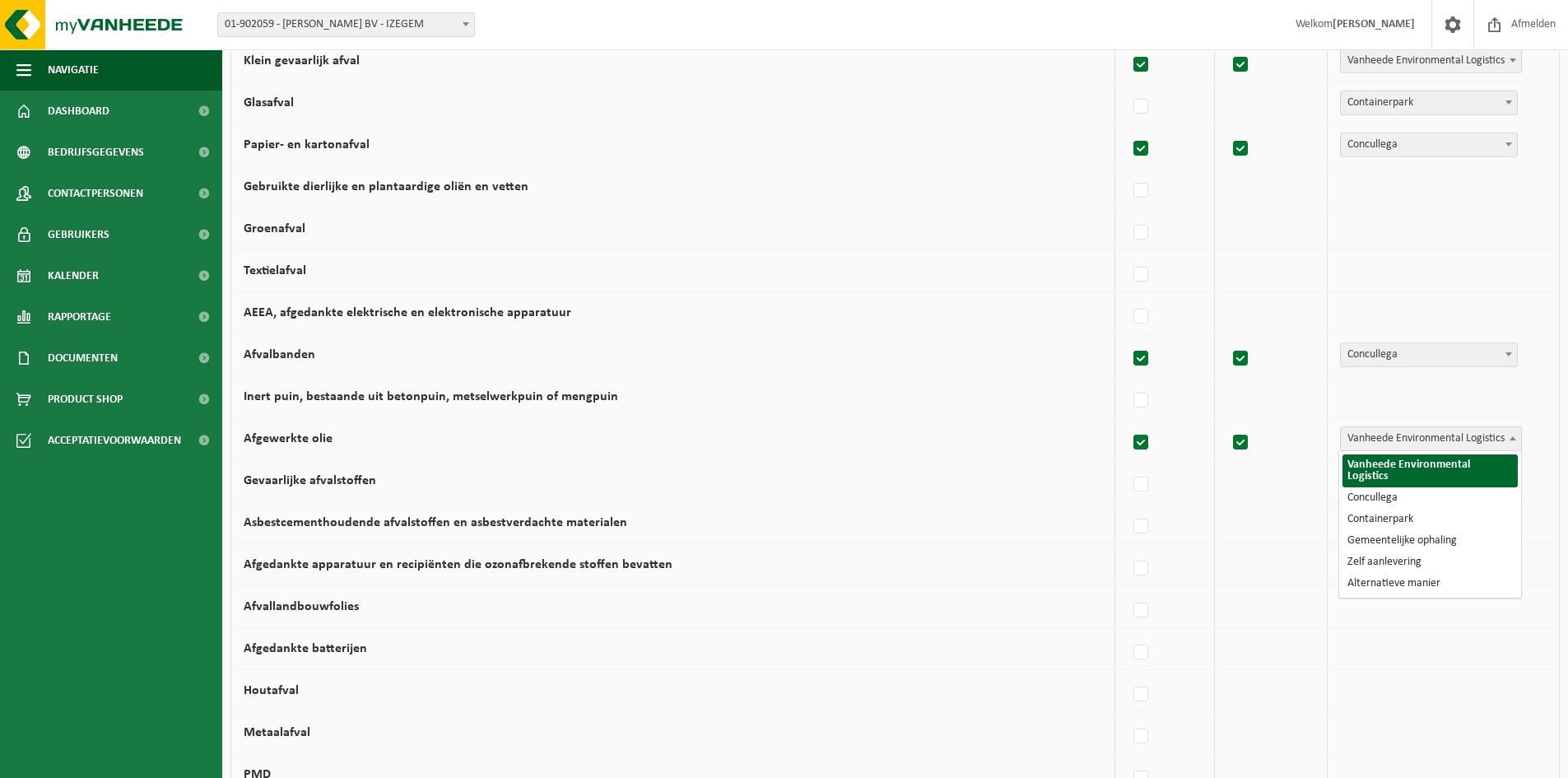
click at [1480, 443] on span "Vanheede Environmental Logistics" at bounding box center [1431, 439] width 180 height 23
select select "Concullega"
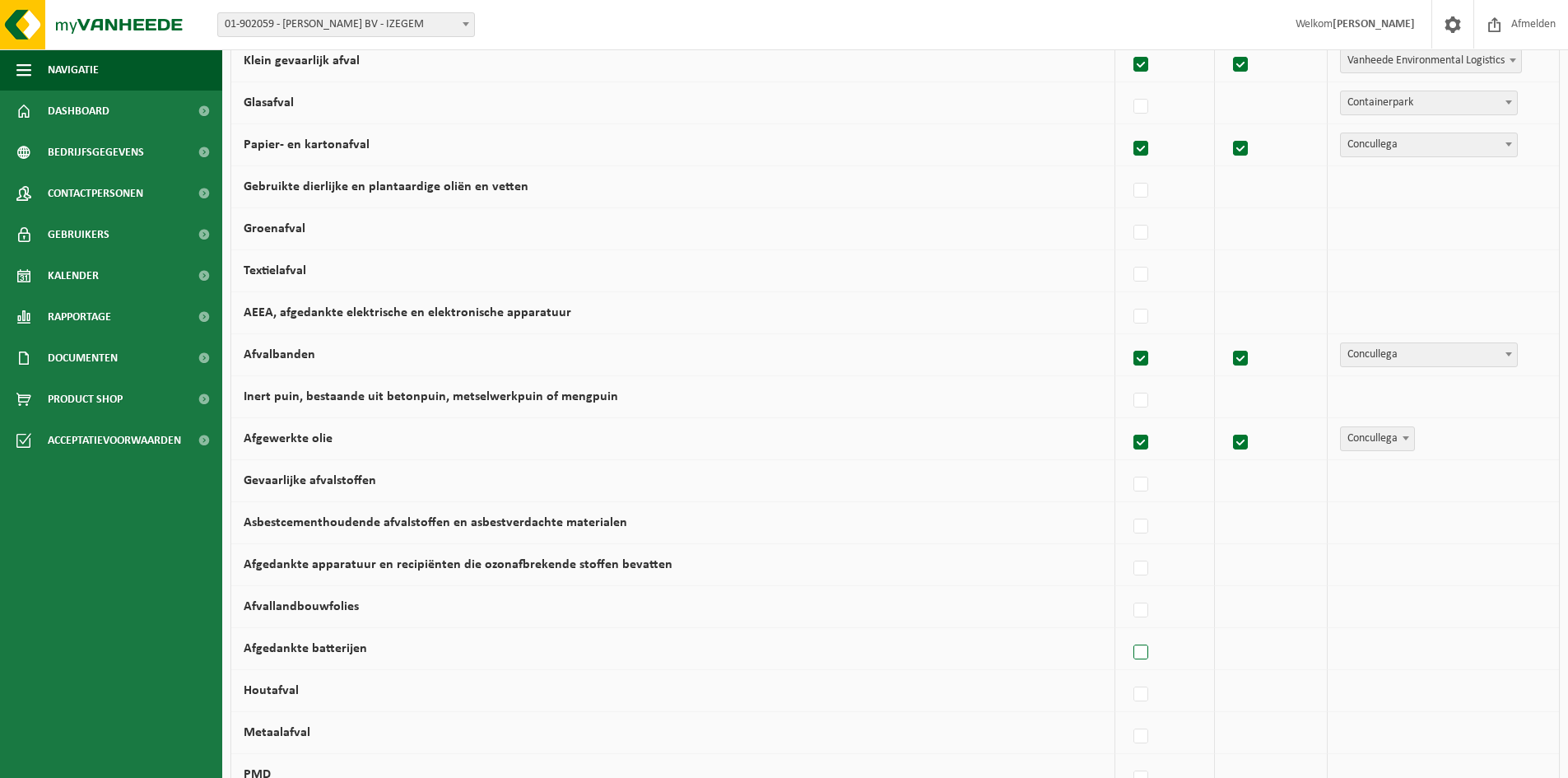
click at [1149, 649] on label at bounding box center [1142, 653] width 23 height 25
click at [1128, 632] on input "Afgedankte batterijen" at bounding box center [1127, 632] width 1 height 1
checkbox input "true"
click at [1494, 654] on span "Vanheede Environmental Logistics" at bounding box center [1431, 648] width 180 height 23
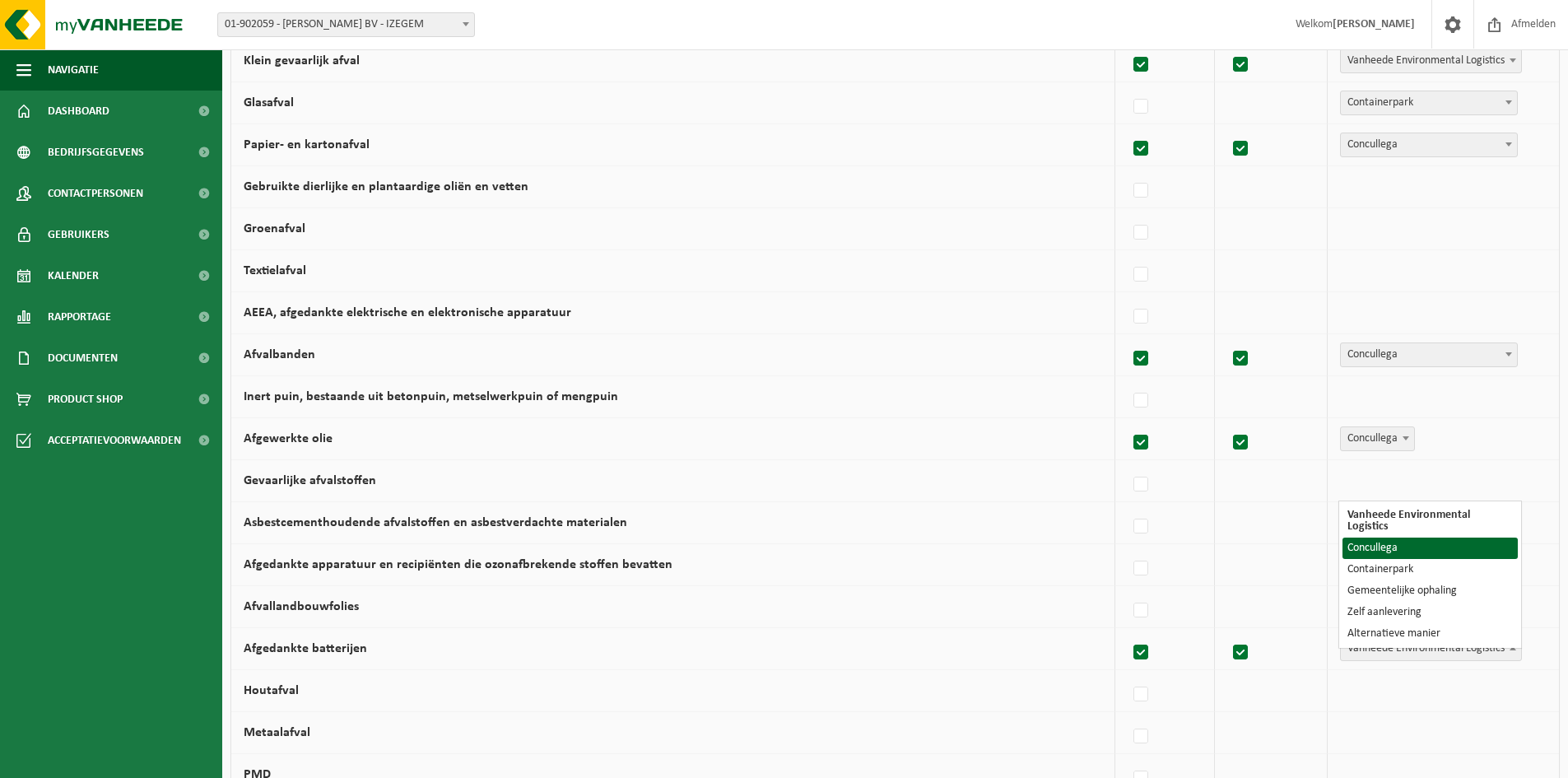
select select "Concullega"
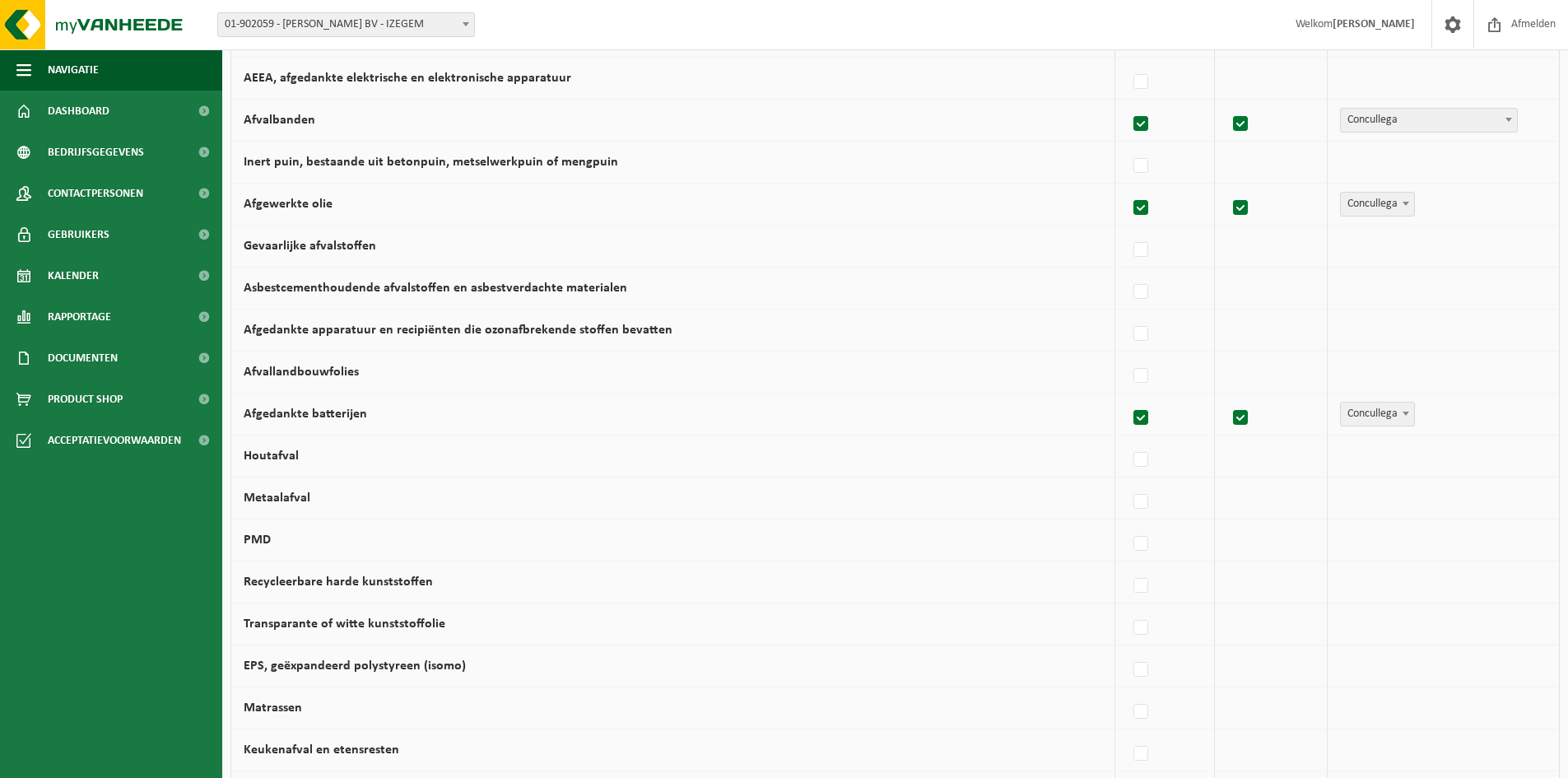
scroll to position [494, 0]
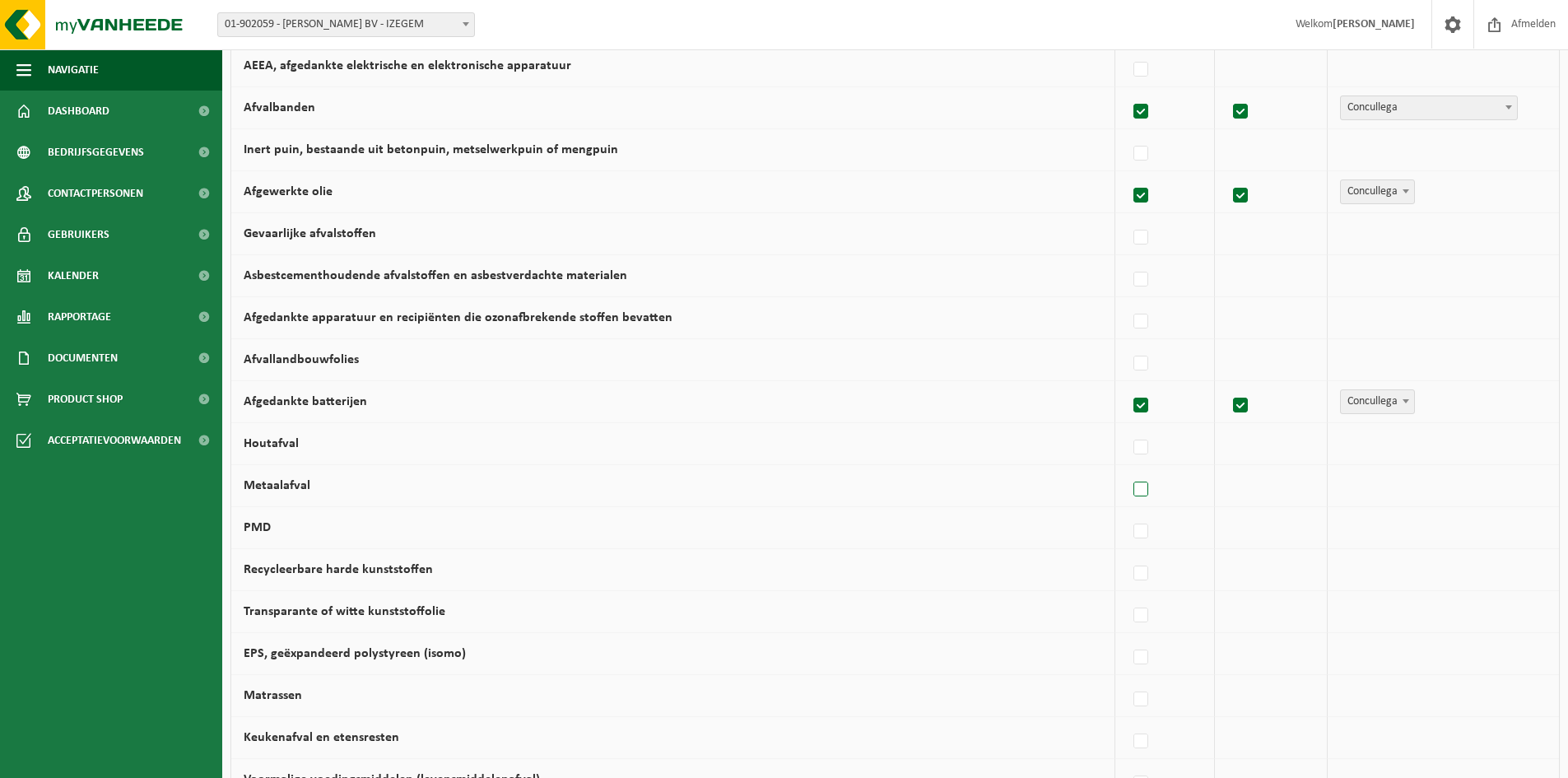
click at [1153, 494] on label at bounding box center [1142, 489] width 23 height 25
click at [1128, 470] on input "Metaalafval" at bounding box center [1127, 469] width 1 height 1
checkbox input "true"
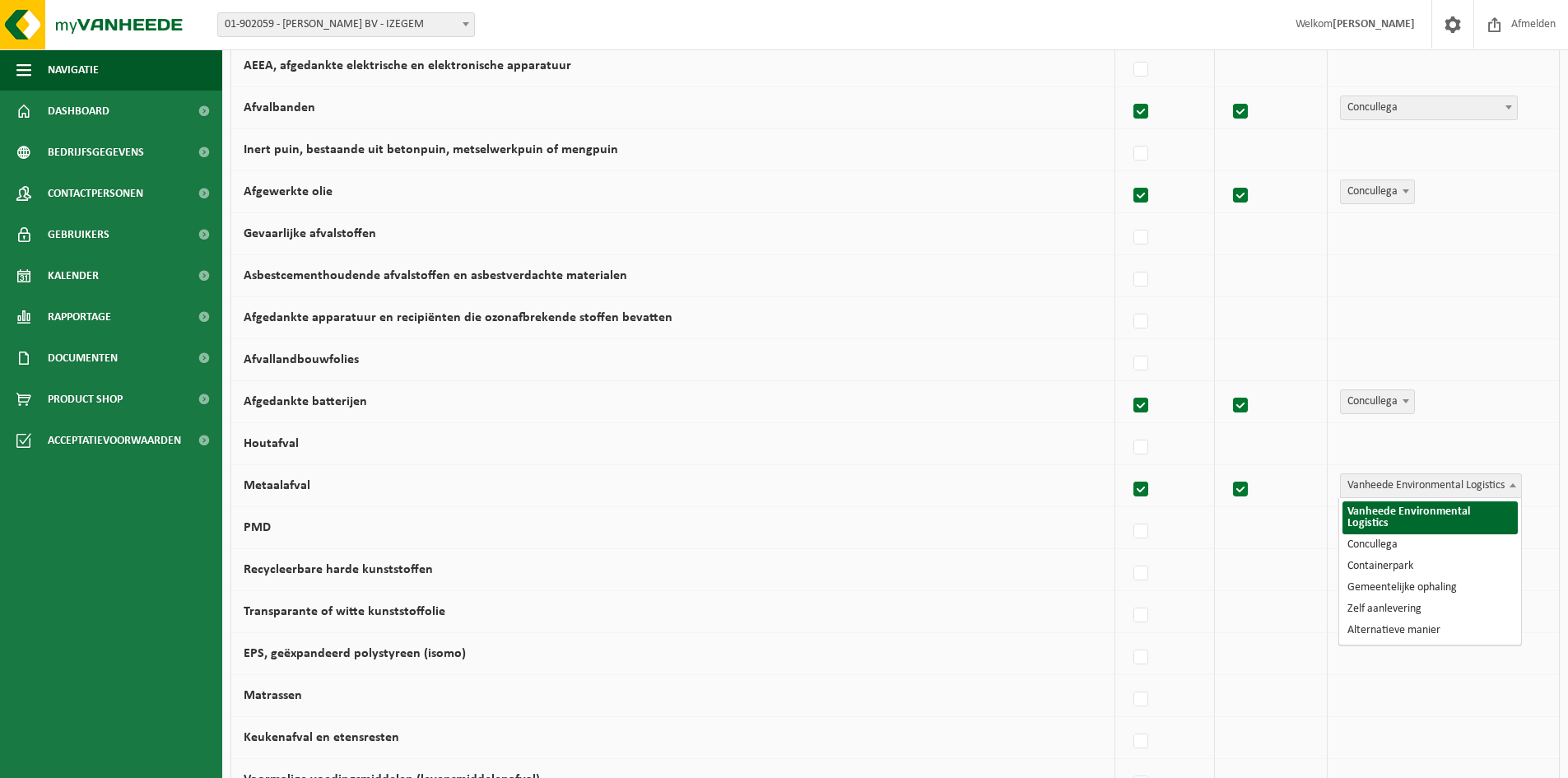
click at [1481, 487] on span "Vanheede Environmental Logistics" at bounding box center [1431, 485] width 180 height 23
select select "Concullega"
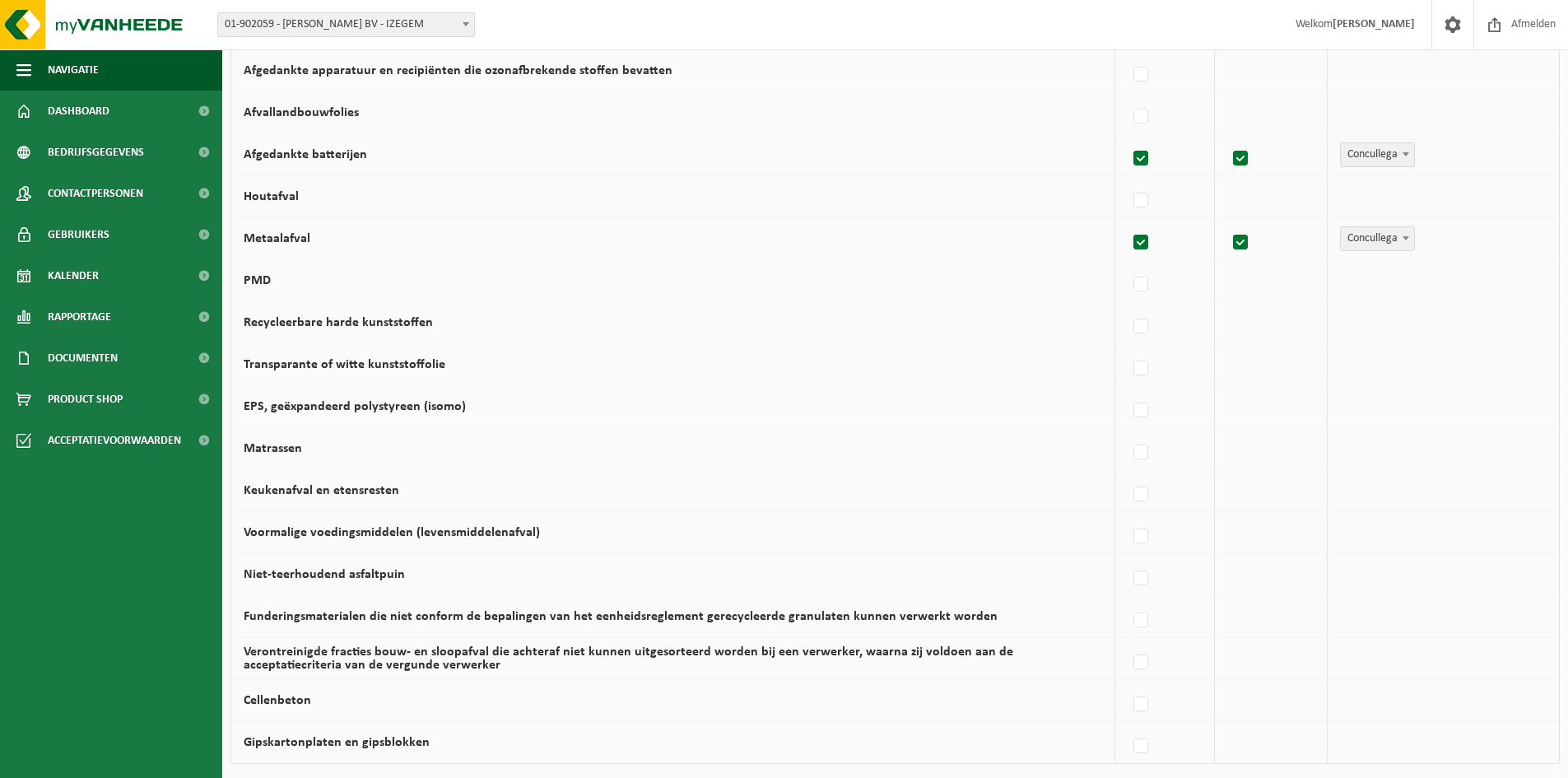
scroll to position [659, 0]
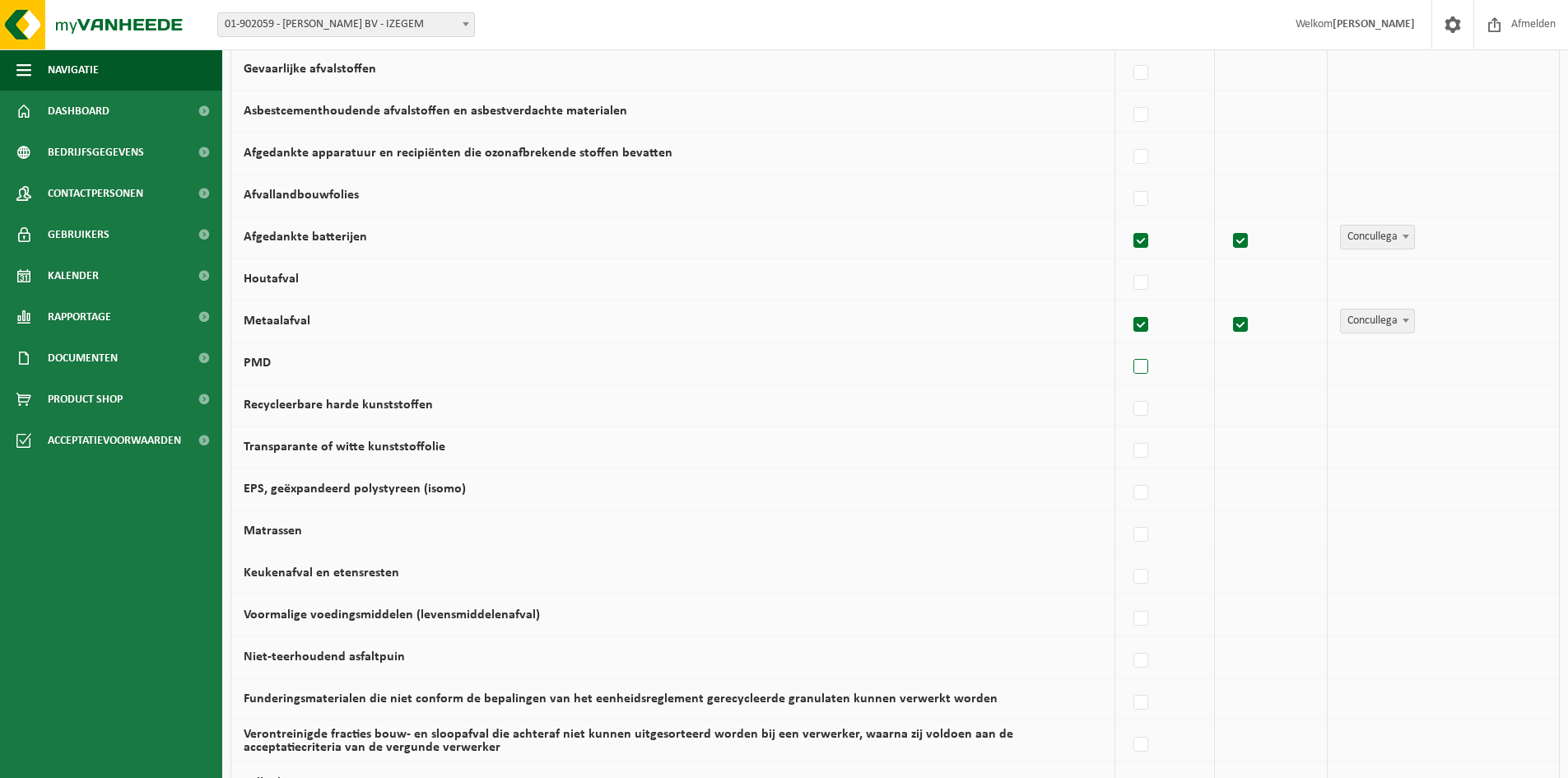
click at [1145, 361] on label at bounding box center [1142, 367] width 23 height 25
click at [1128, 347] on input "PMD" at bounding box center [1127, 346] width 1 height 1
checkbox input "true"
click at [1414, 368] on span "Vanheede Environmental Logistics" at bounding box center [1431, 362] width 180 height 23
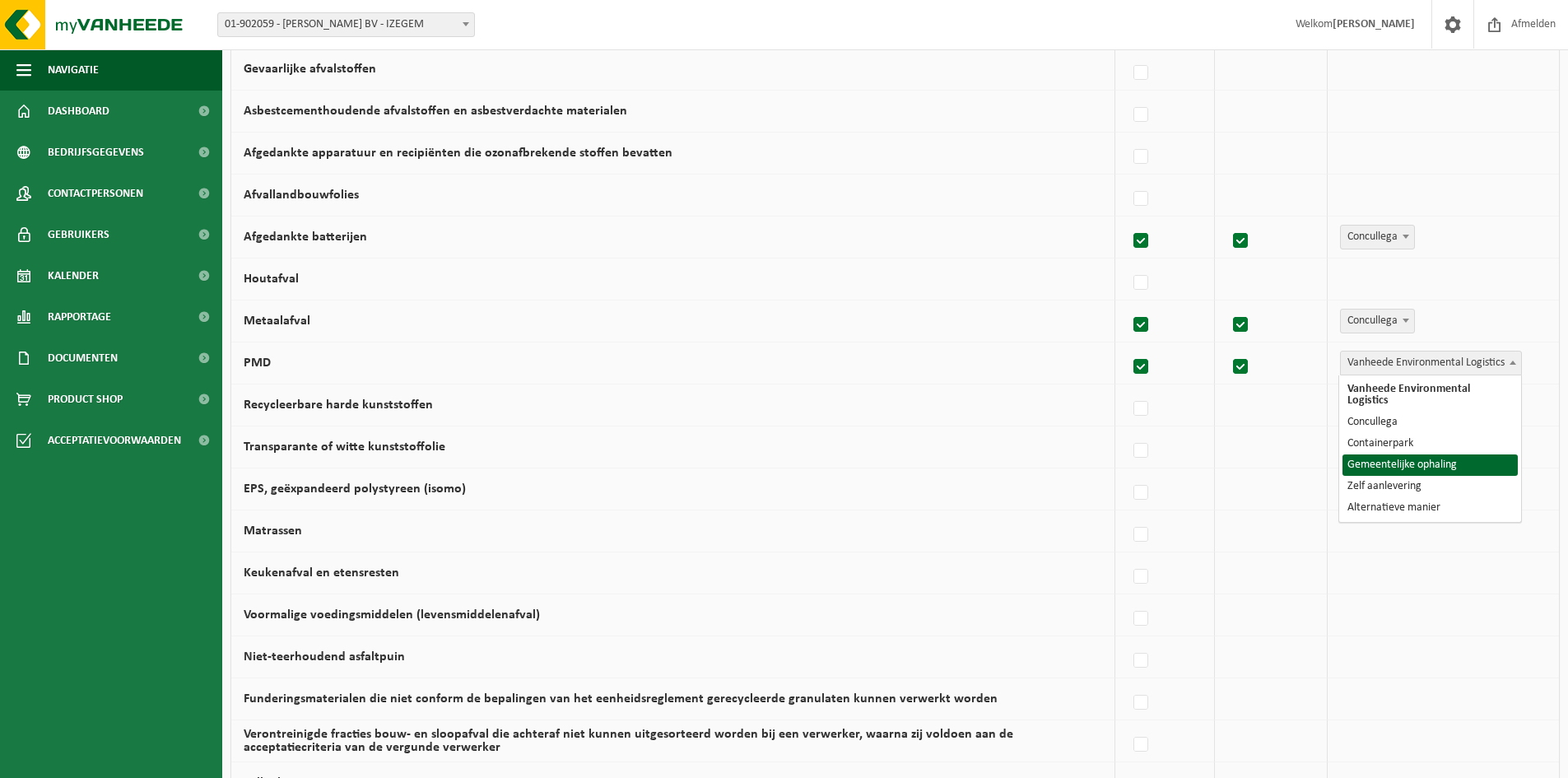
select select "Gemeentelijke ophaling"
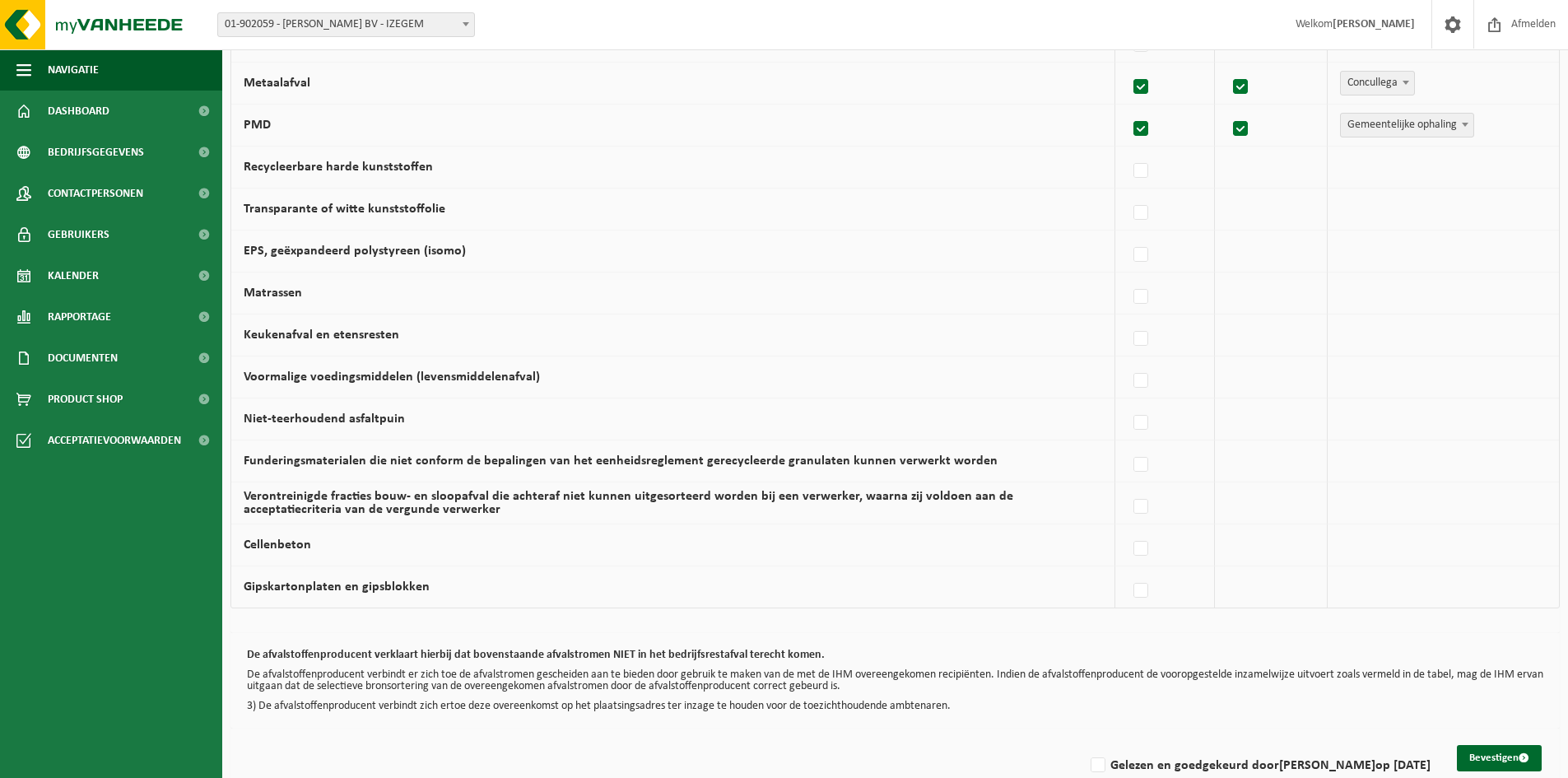
scroll to position [930, 0]
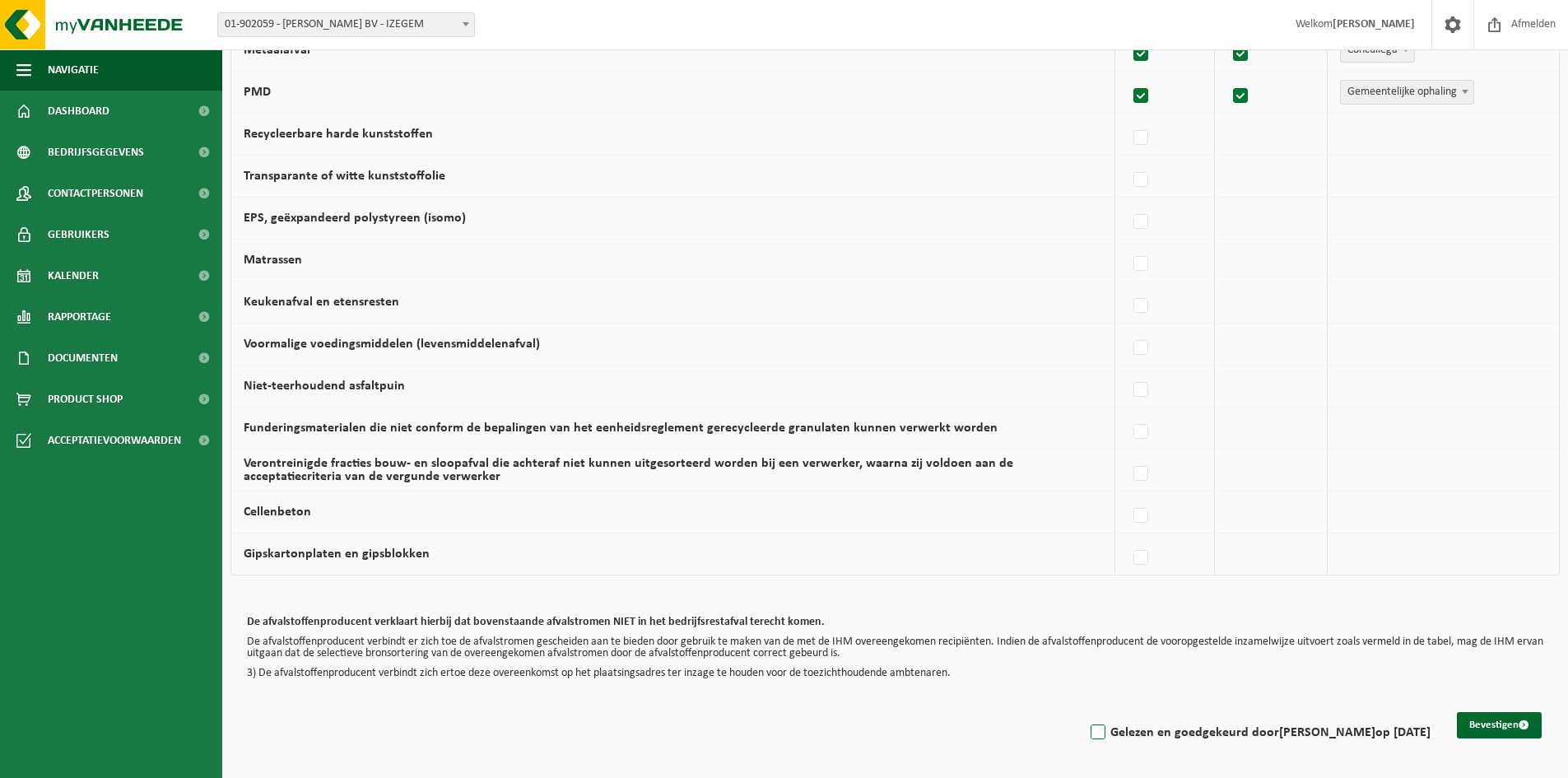
click at [1098, 726] on label "Gelezen en goedgekeurd door ilse Commeene op 18/08/25" at bounding box center [1259, 732] width 344 height 25
click at [1085, 713] on input "Gelezen en goedgekeurd door ilse Commeene op 18/08/25" at bounding box center [1084, 712] width 1 height 1
checkbox input "true"
click at [1506, 726] on button "Bevestigen" at bounding box center [1499, 726] width 85 height 26
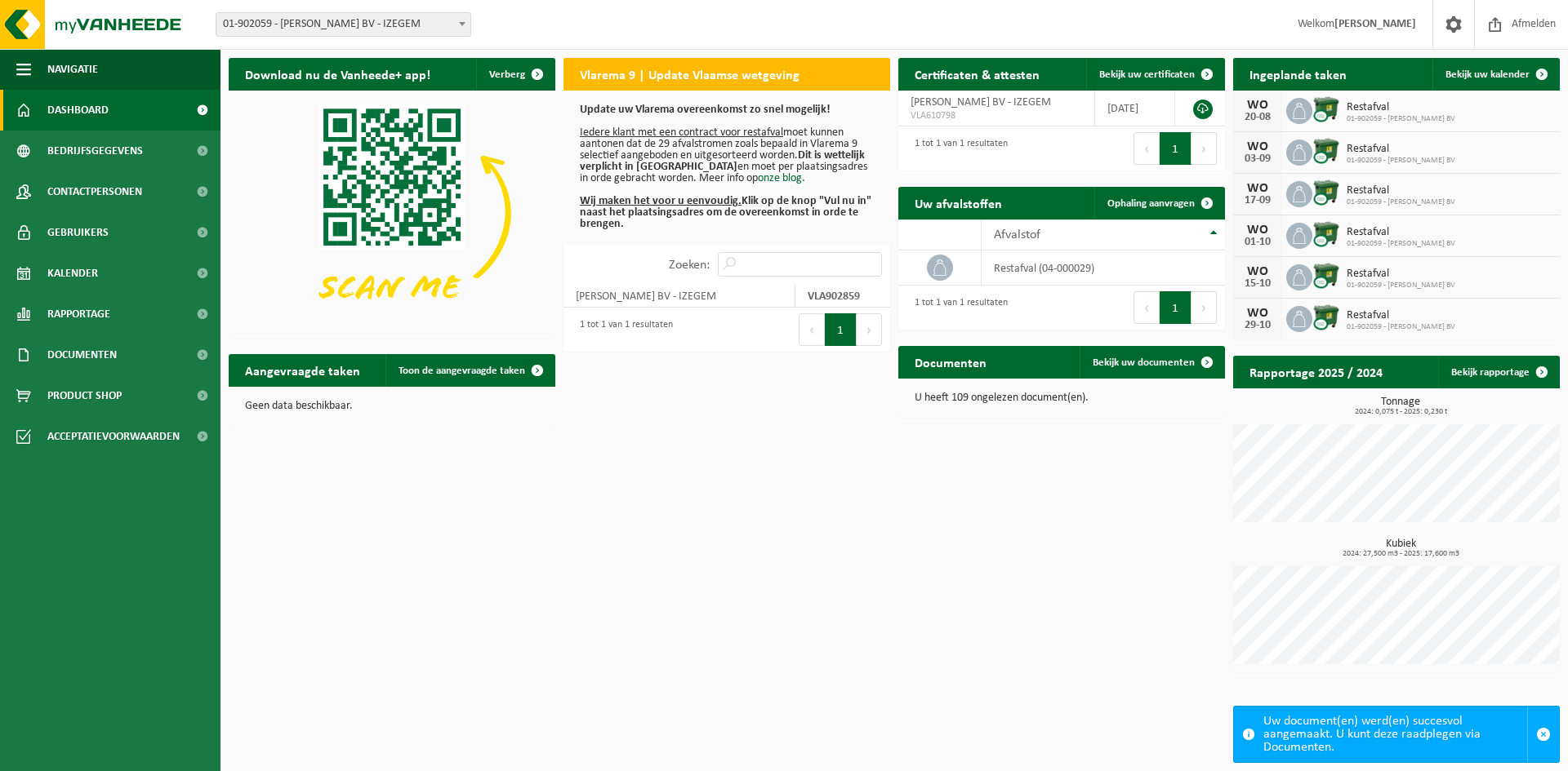
drag, startPoint x: 720, startPoint y: 216, endPoint x: 718, endPoint y: 206, distance: 10.2
click at [720, 216] on b "Wij maken het voor u eenvoudig. Klik op de knop "Vul nu in" naast het plaatsing…" at bounding box center [725, 213] width 291 height 35
click at [718, 205] on u "Wij maken het voor u eenvoudig." at bounding box center [661, 201] width 162 height 13
click at [672, 68] on h2 "Vlarema 9 | Update Vlaamse wetgeving" at bounding box center [689, 74] width 253 height 32
click at [189, 358] on span at bounding box center [202, 355] width 37 height 41
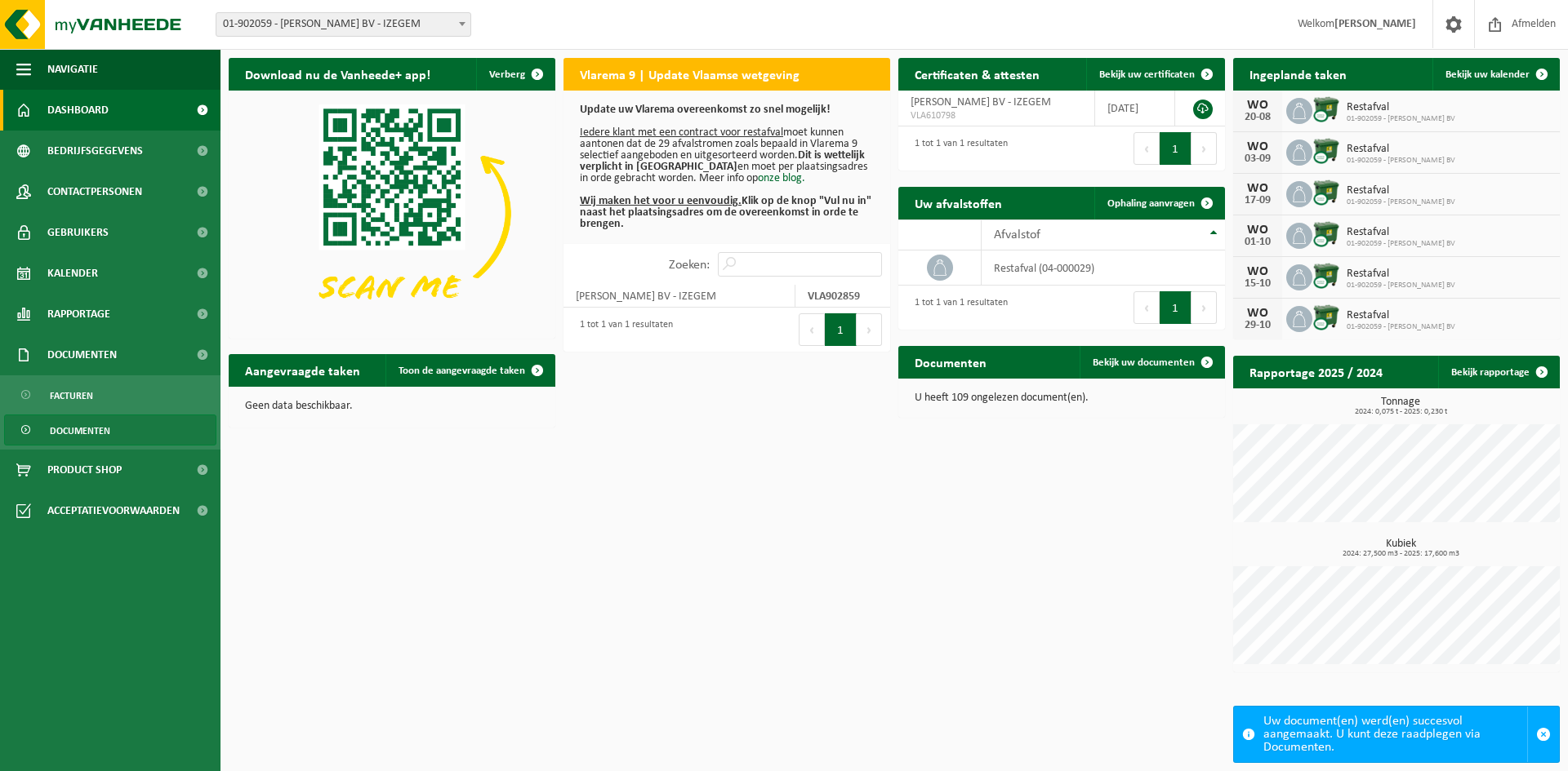
click at [72, 428] on span "Documenten" at bounding box center [80, 430] width 60 height 31
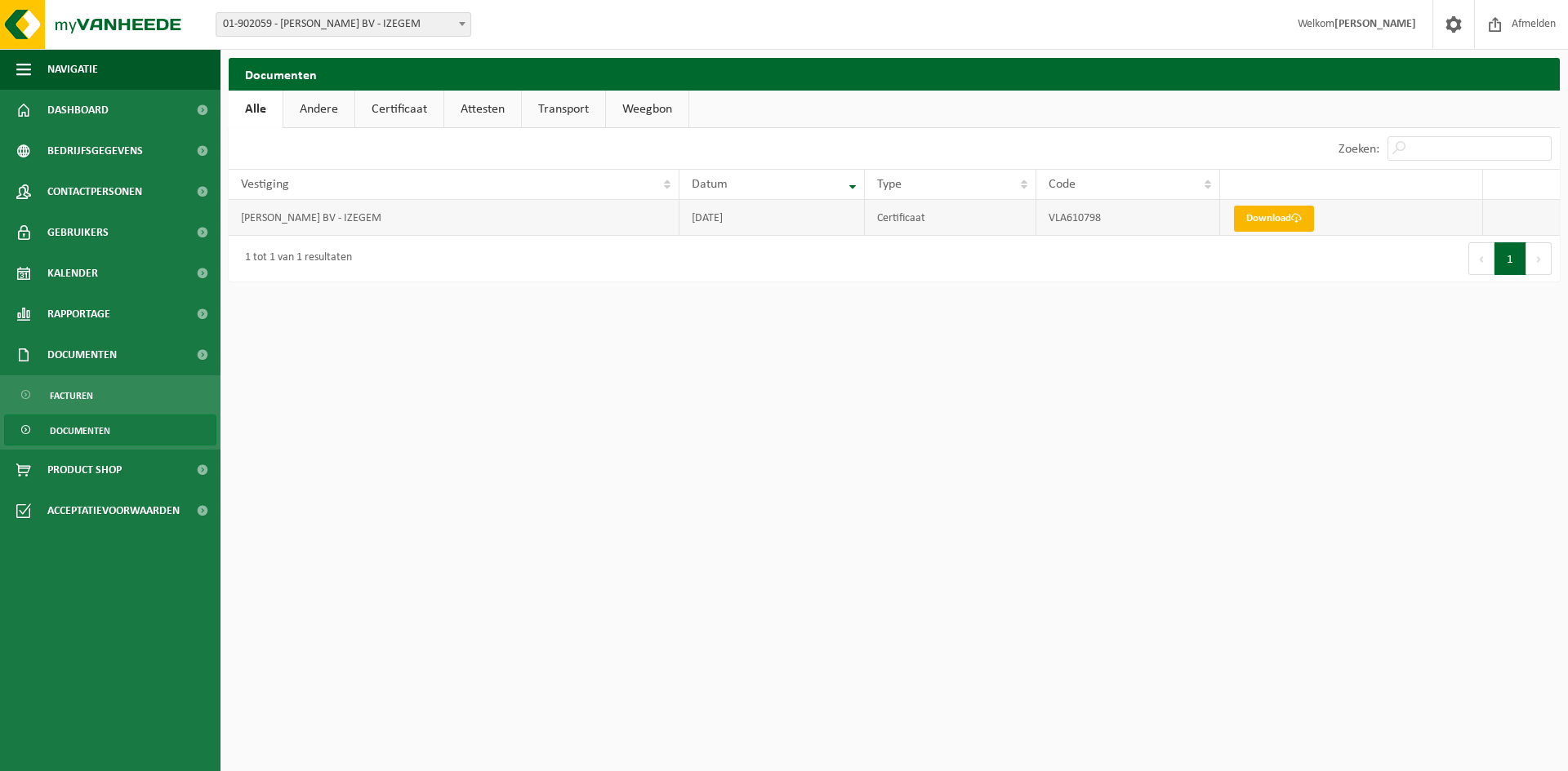
click at [1286, 223] on link "Download" at bounding box center [1273, 218] width 80 height 26
click at [84, 102] on span "Dashboard" at bounding box center [77, 110] width 61 height 41
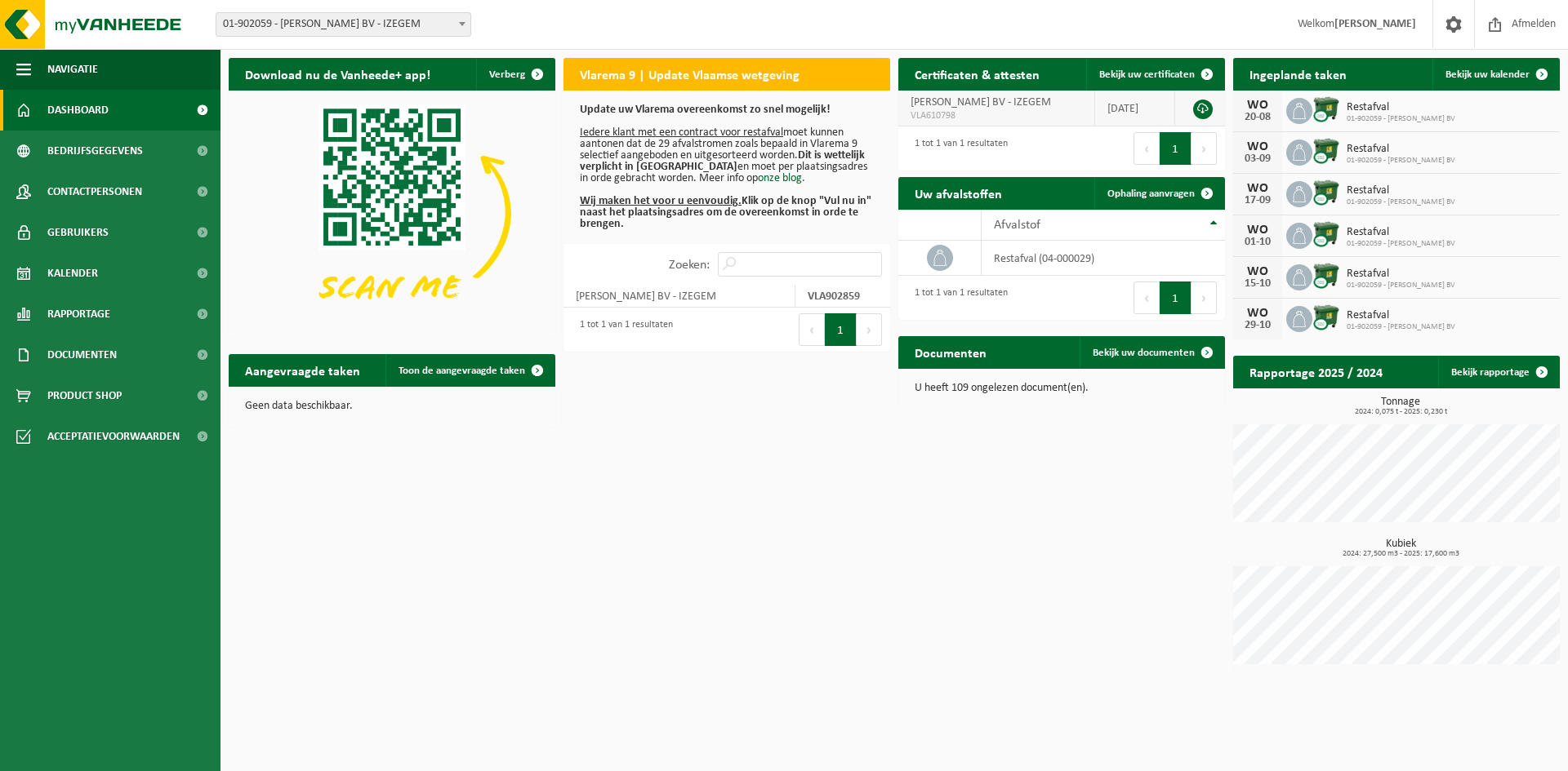
click at [1007, 106] on span "[PERSON_NAME] BV - IZEGEM" at bounding box center [980, 102] width 140 height 13
